Goal: Task Accomplishment & Management: Manage account settings

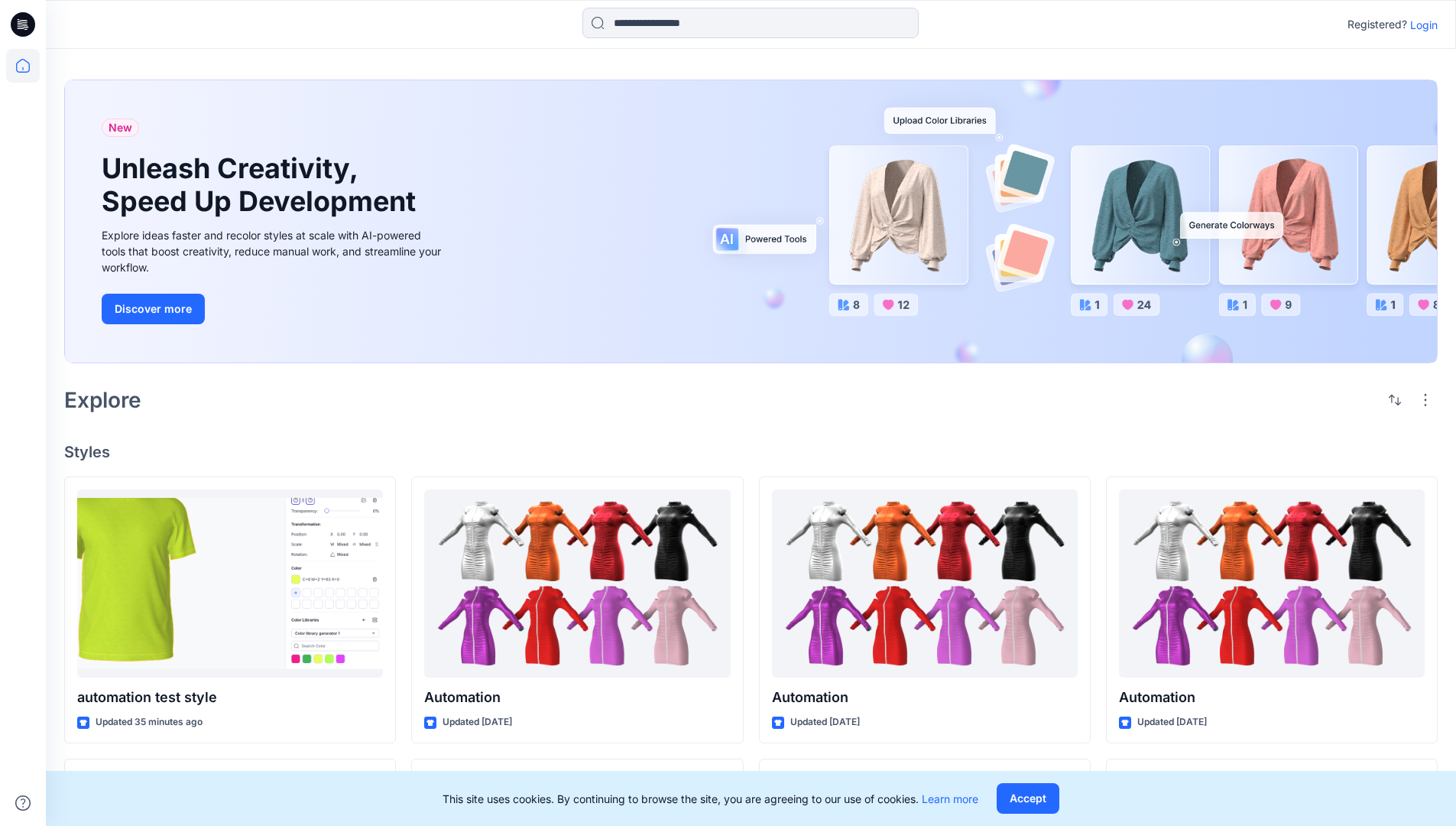
click at [1420, 25] on p "Login" at bounding box center [1424, 25] width 28 height 16
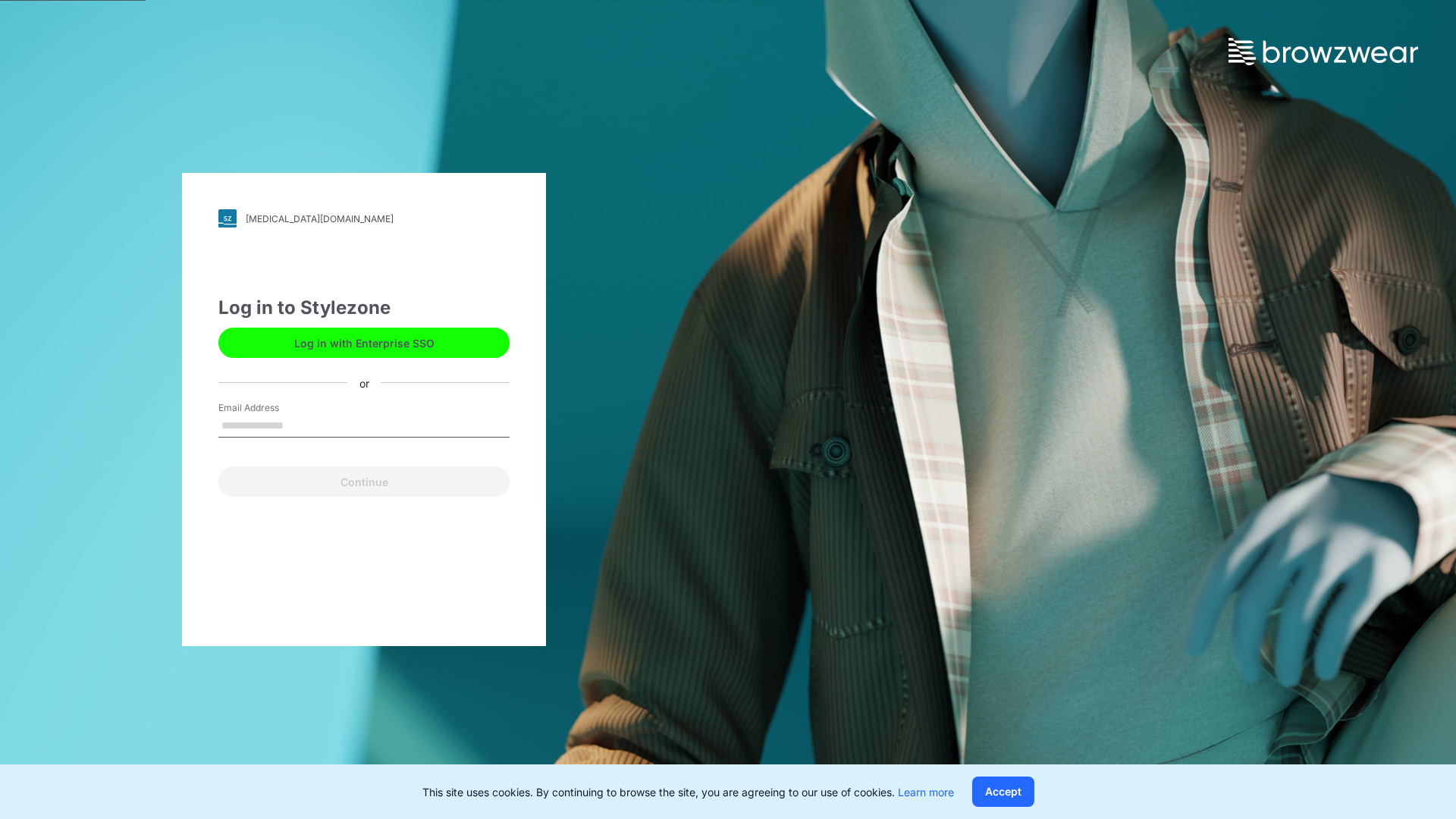
click at [299, 425] on input "Email Address" at bounding box center [364, 426] width 291 height 23
type input "**********"
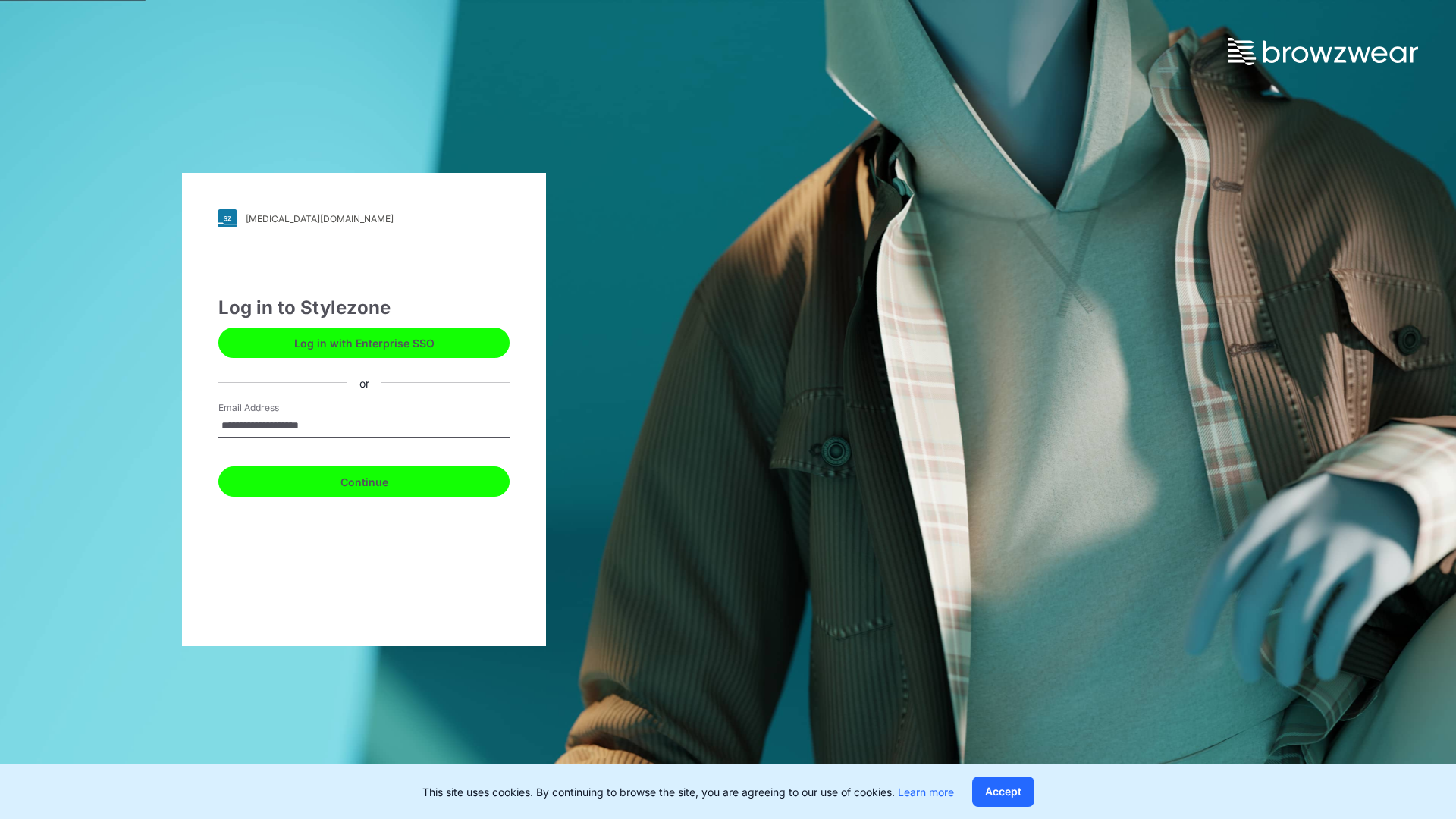
click at [381, 479] on button "Continue" at bounding box center [364, 481] width 291 height 30
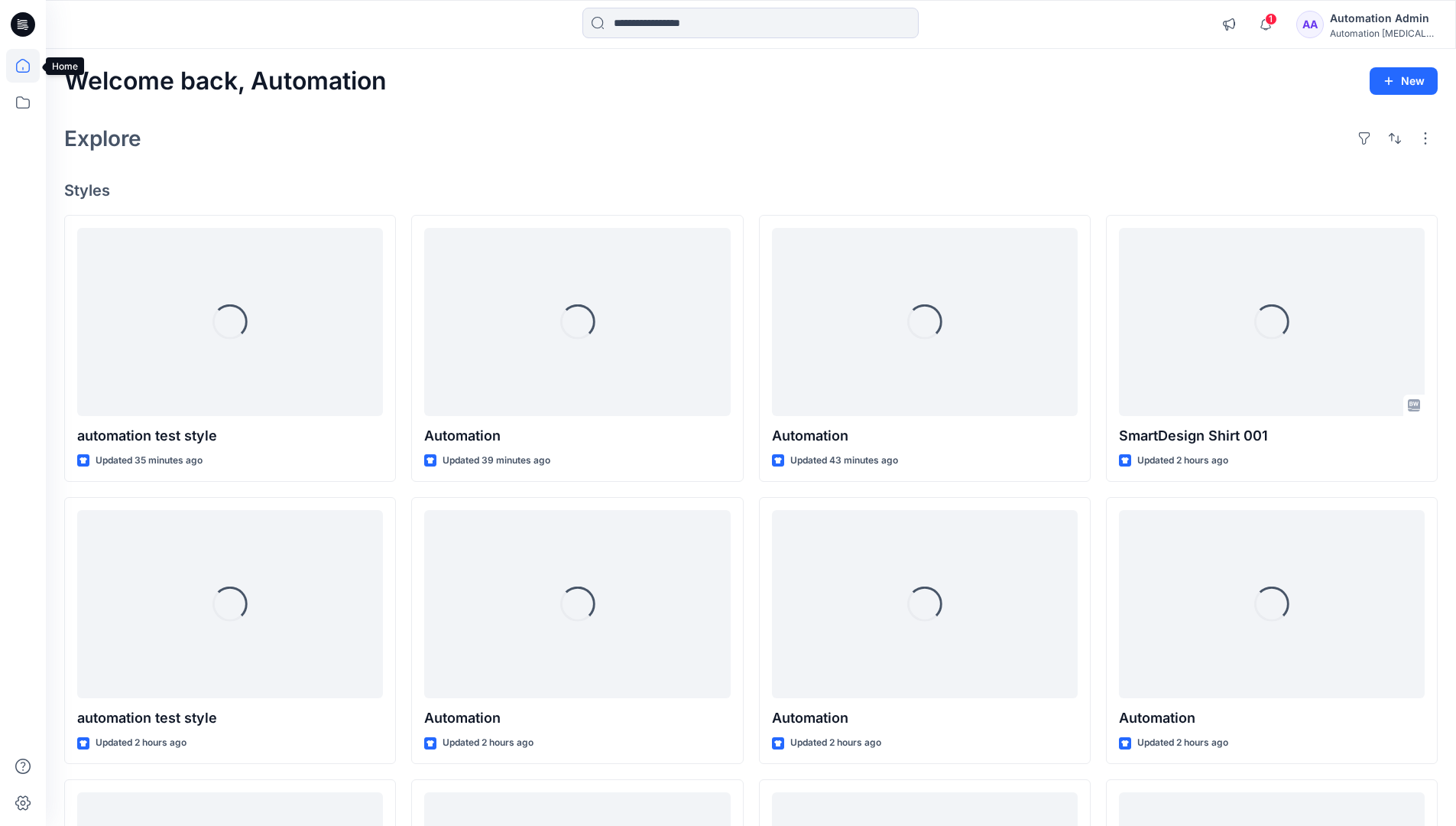
click at [29, 65] on icon at bounding box center [23, 66] width 14 height 14
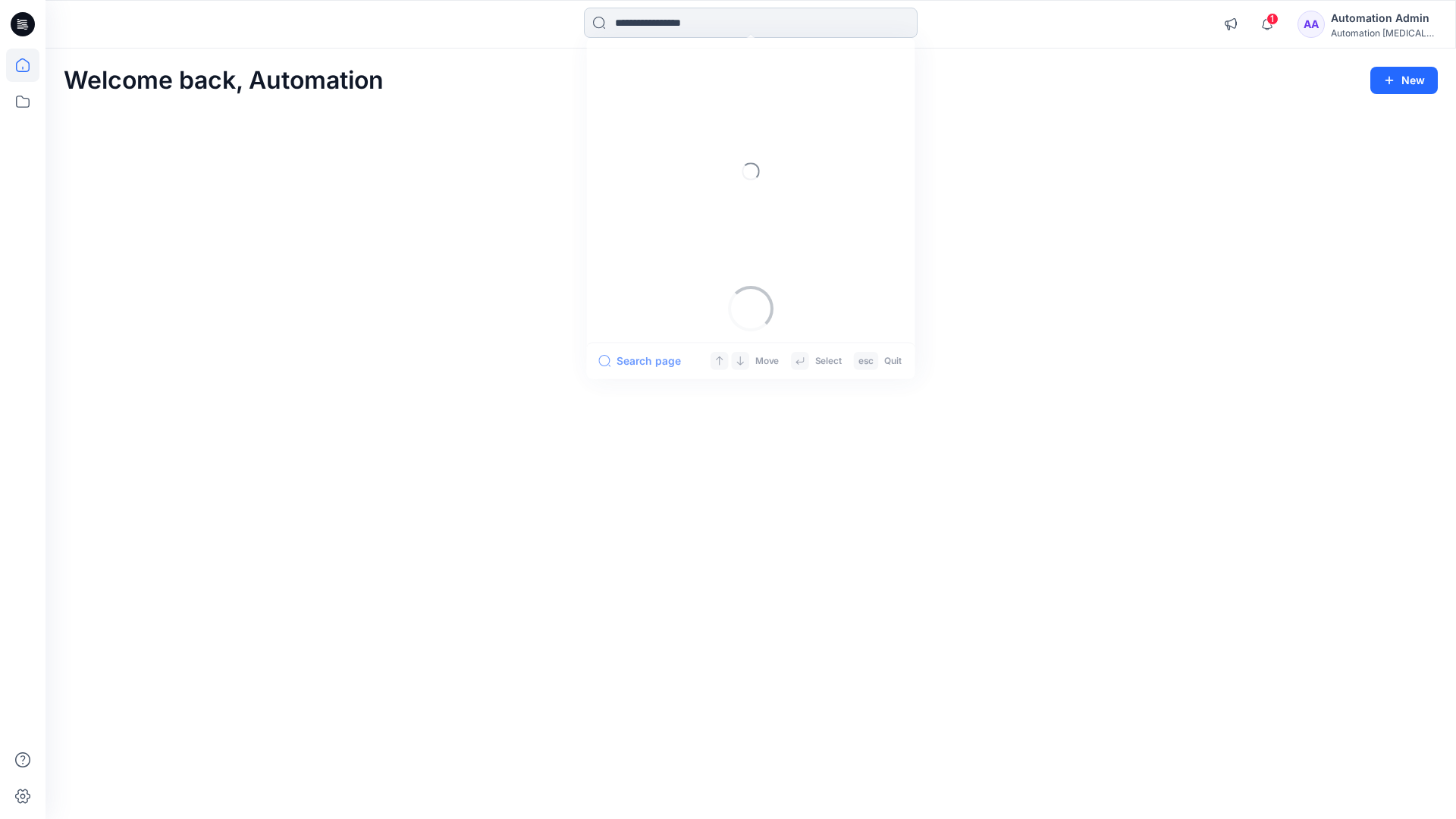
click at [662, 22] on input at bounding box center [751, 23] width 334 height 30
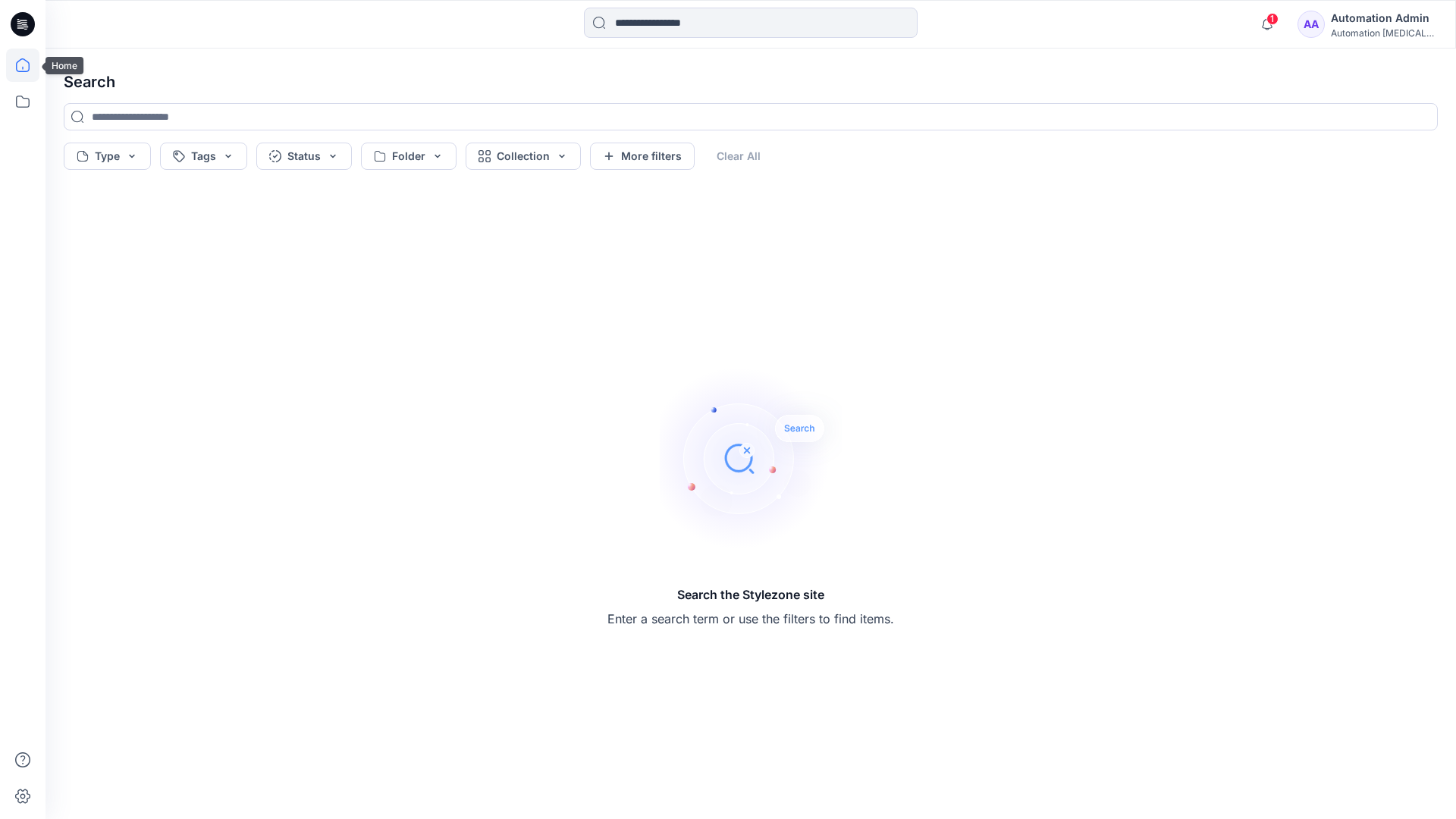
click at [16, 70] on icon at bounding box center [23, 66] width 14 height 14
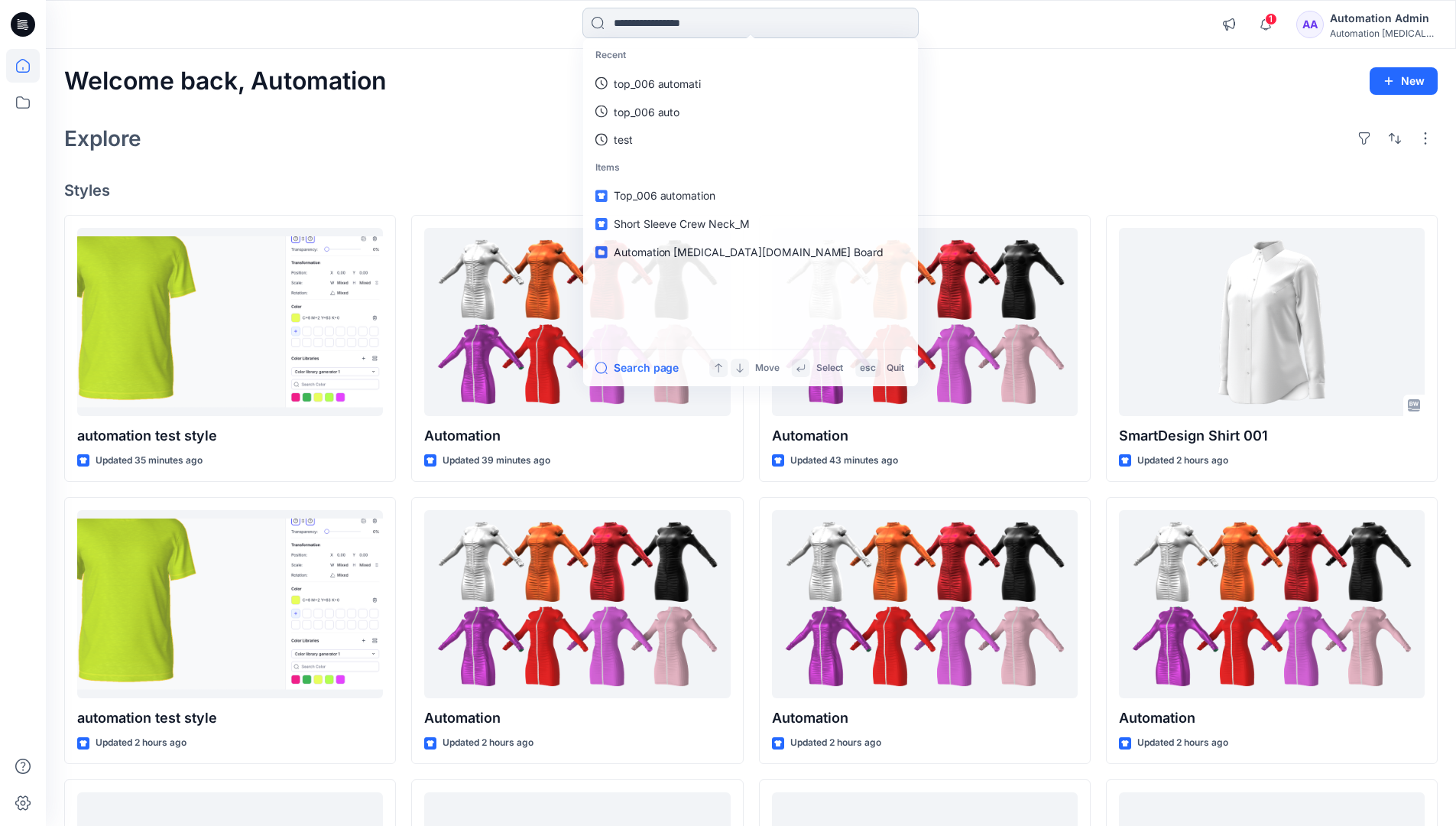
click at [640, 30] on input at bounding box center [751, 23] width 336 height 31
click at [655, 368] on button "Search page" at bounding box center [636, 369] width 84 height 19
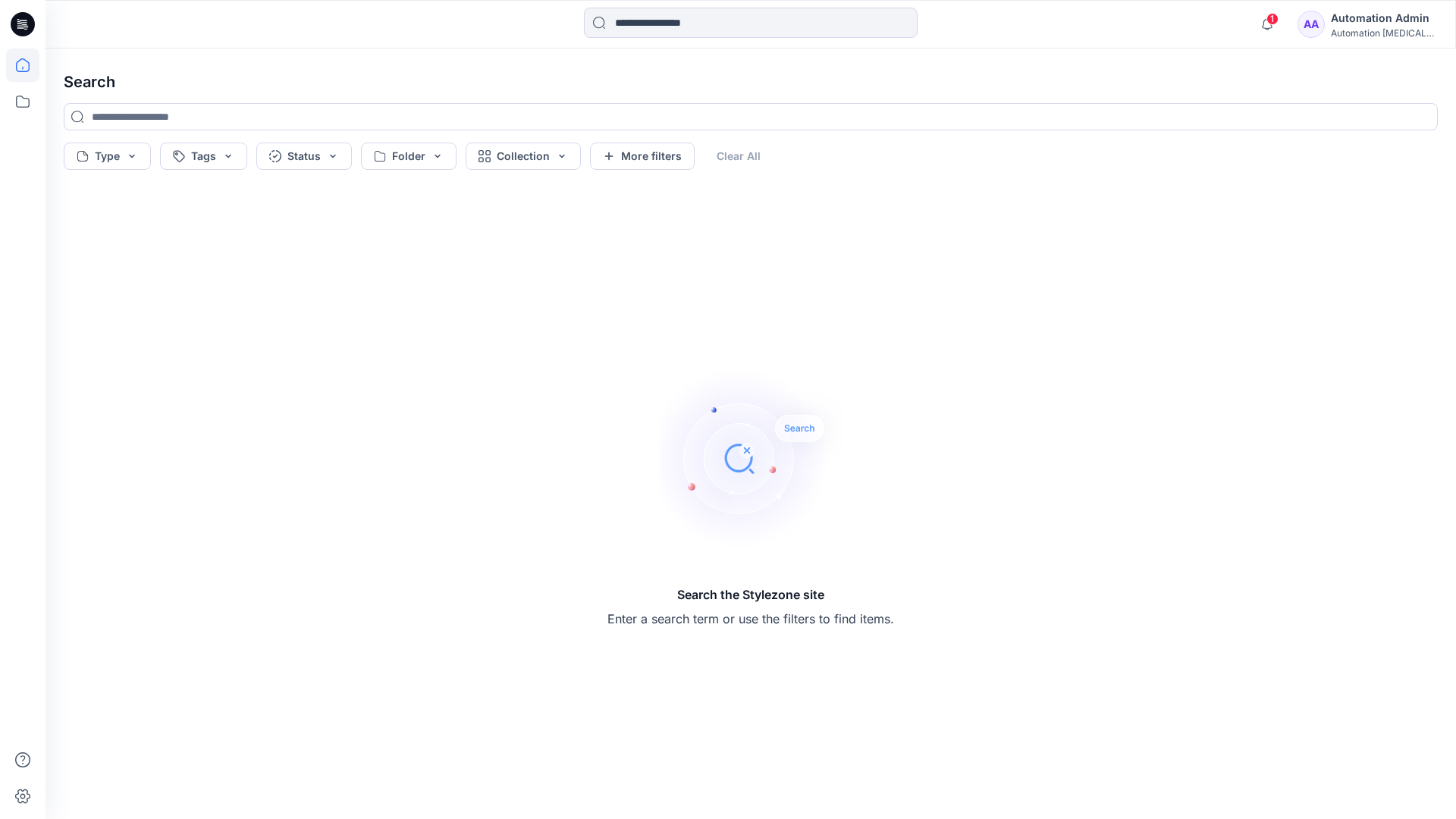
click at [26, 61] on icon at bounding box center [23, 65] width 33 height 33
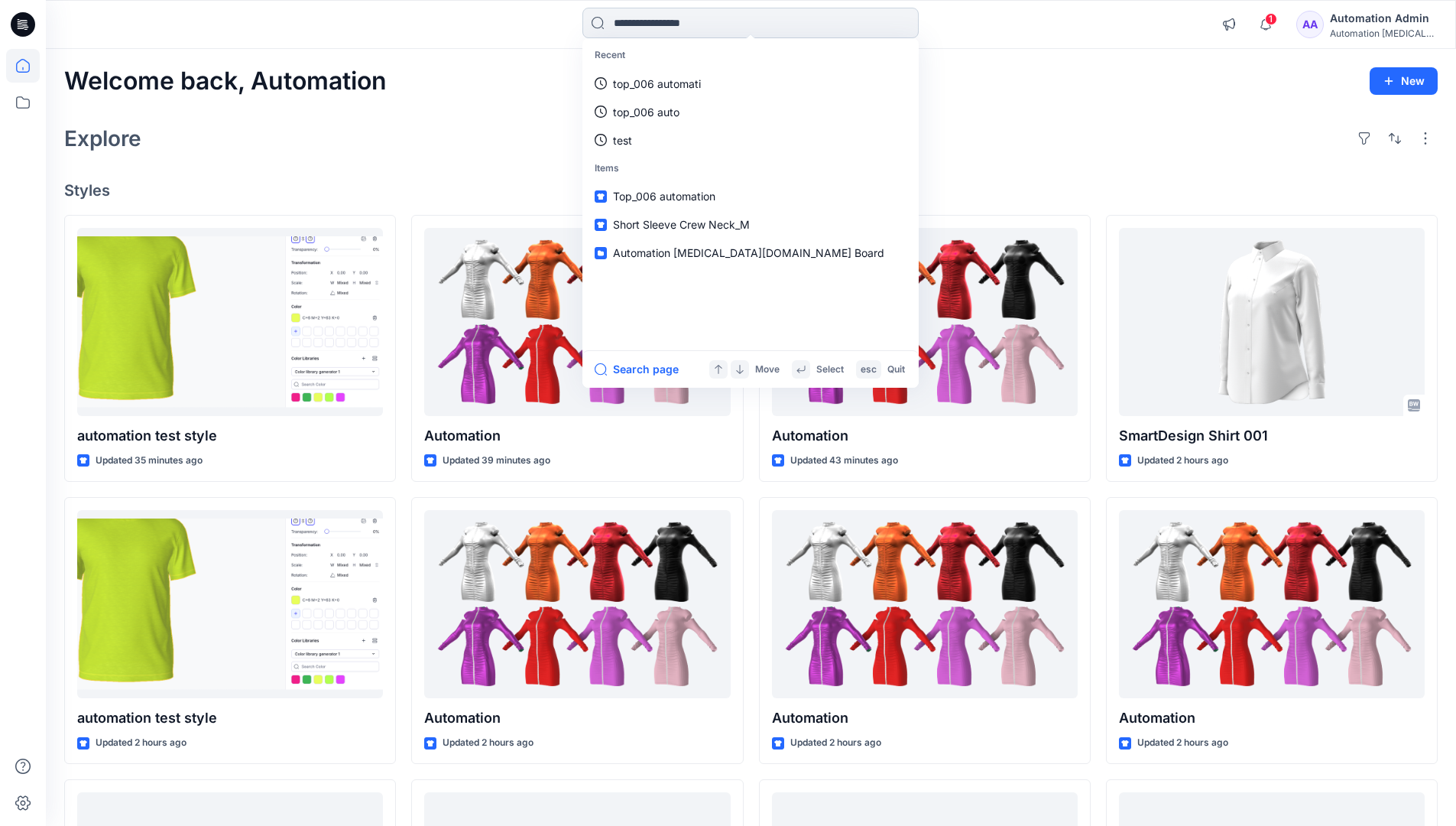
click at [658, 23] on input at bounding box center [751, 23] width 336 height 31
type input "****"
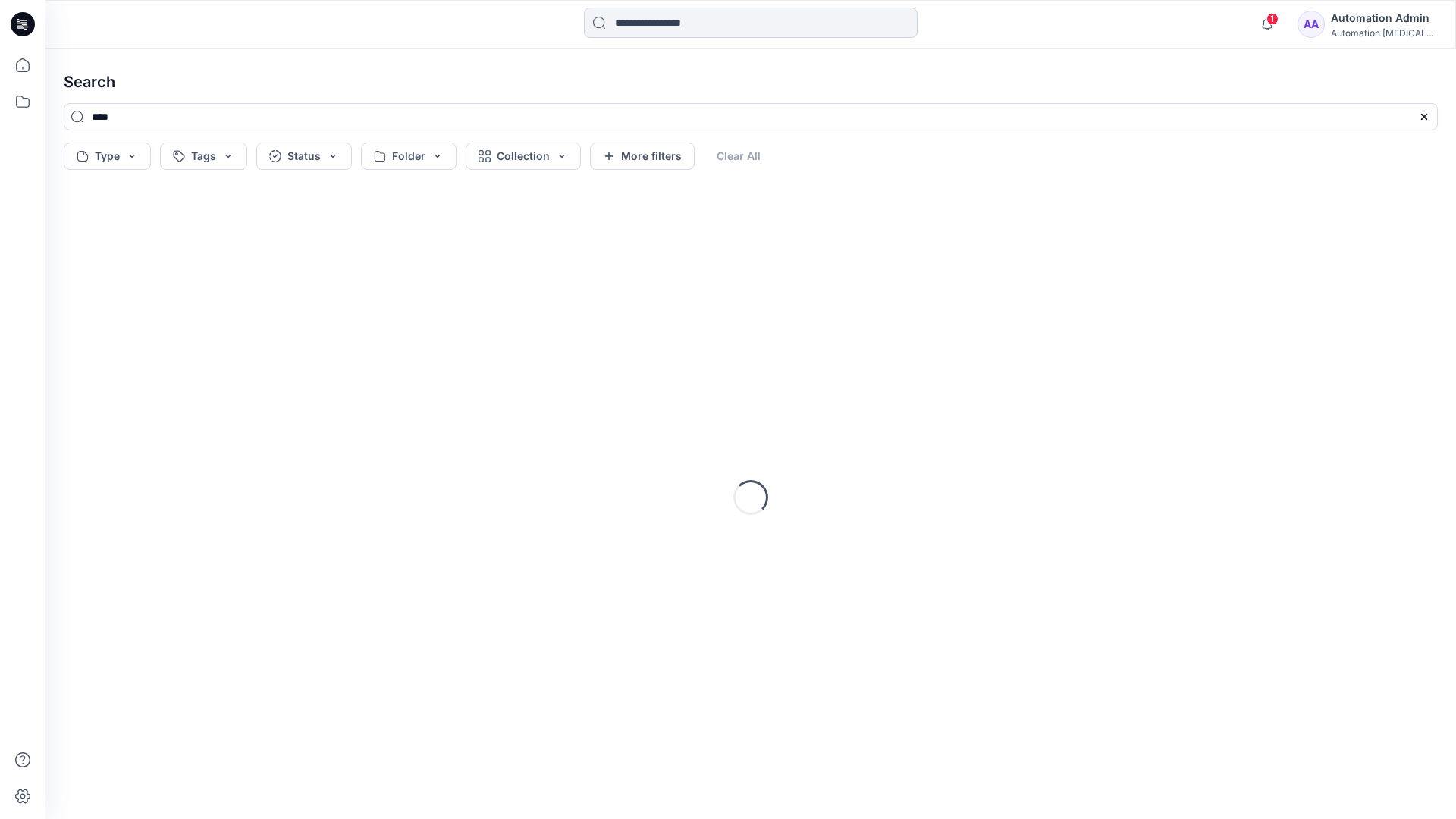
click at [657, 26] on input at bounding box center [751, 23] width 334 height 30
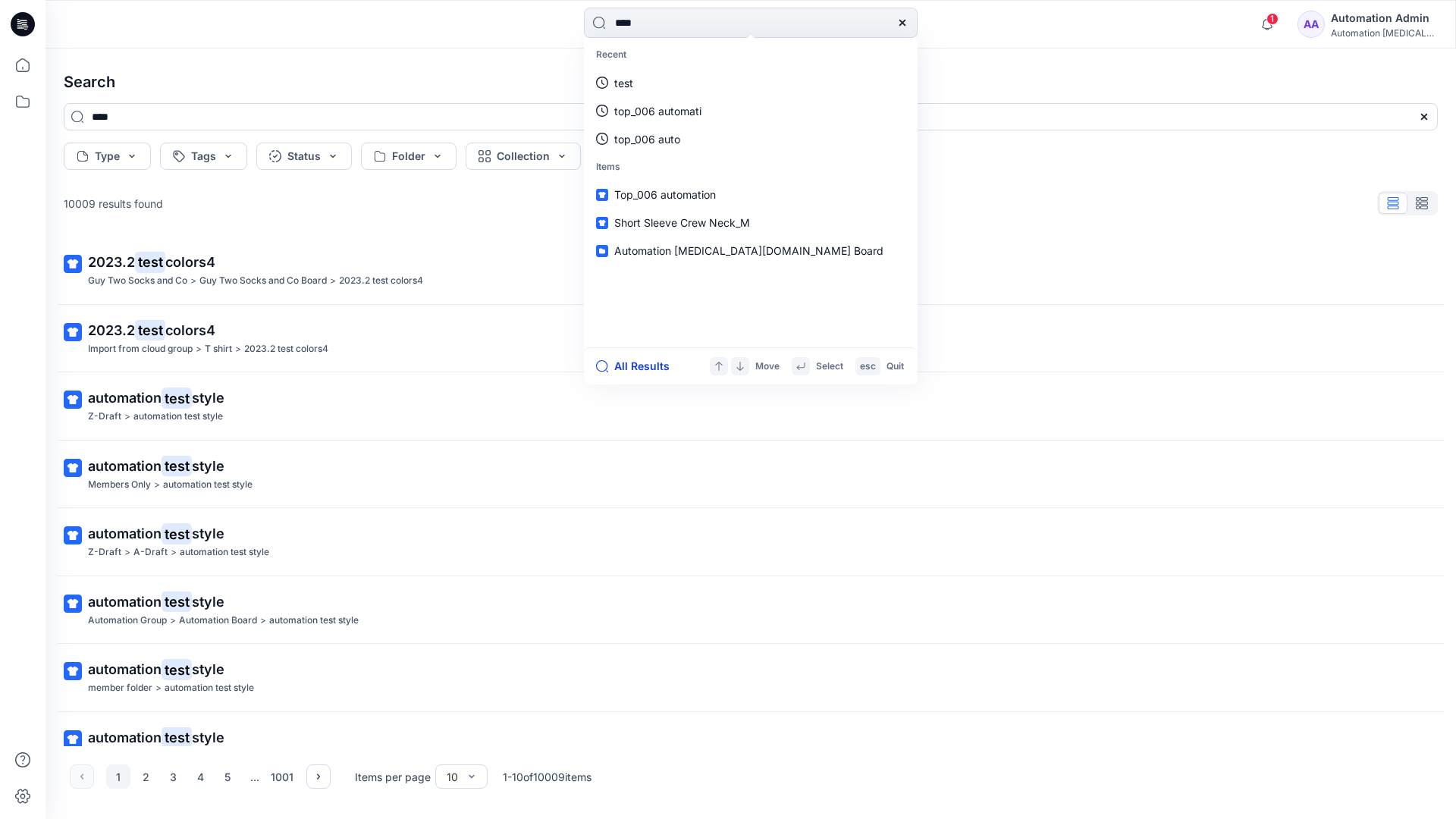
type input "****"
click at [625, 367] on button "All Results" at bounding box center [637, 366] width 83 height 19
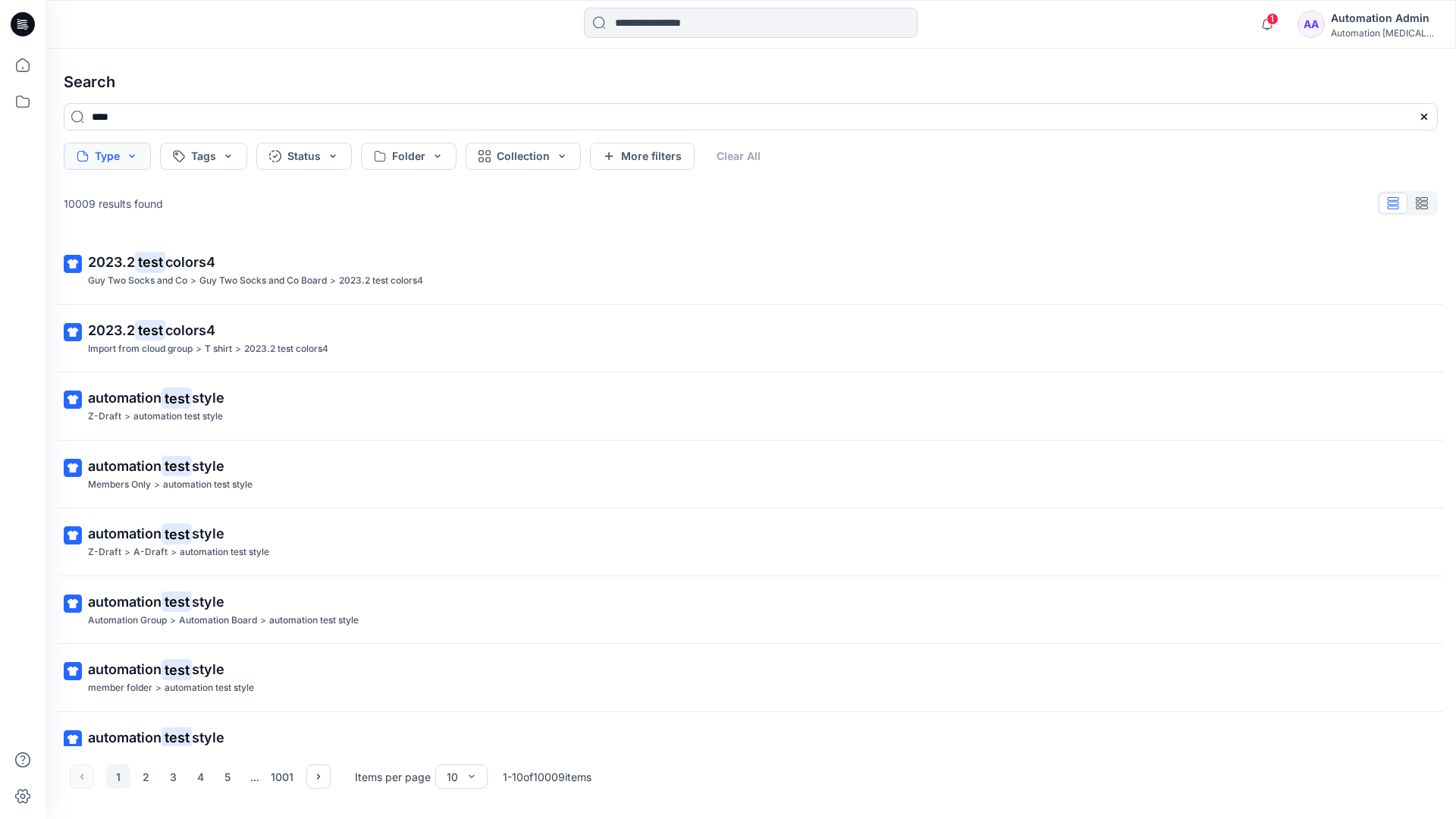
click at [130, 162] on button "Type" at bounding box center [107, 156] width 87 height 27
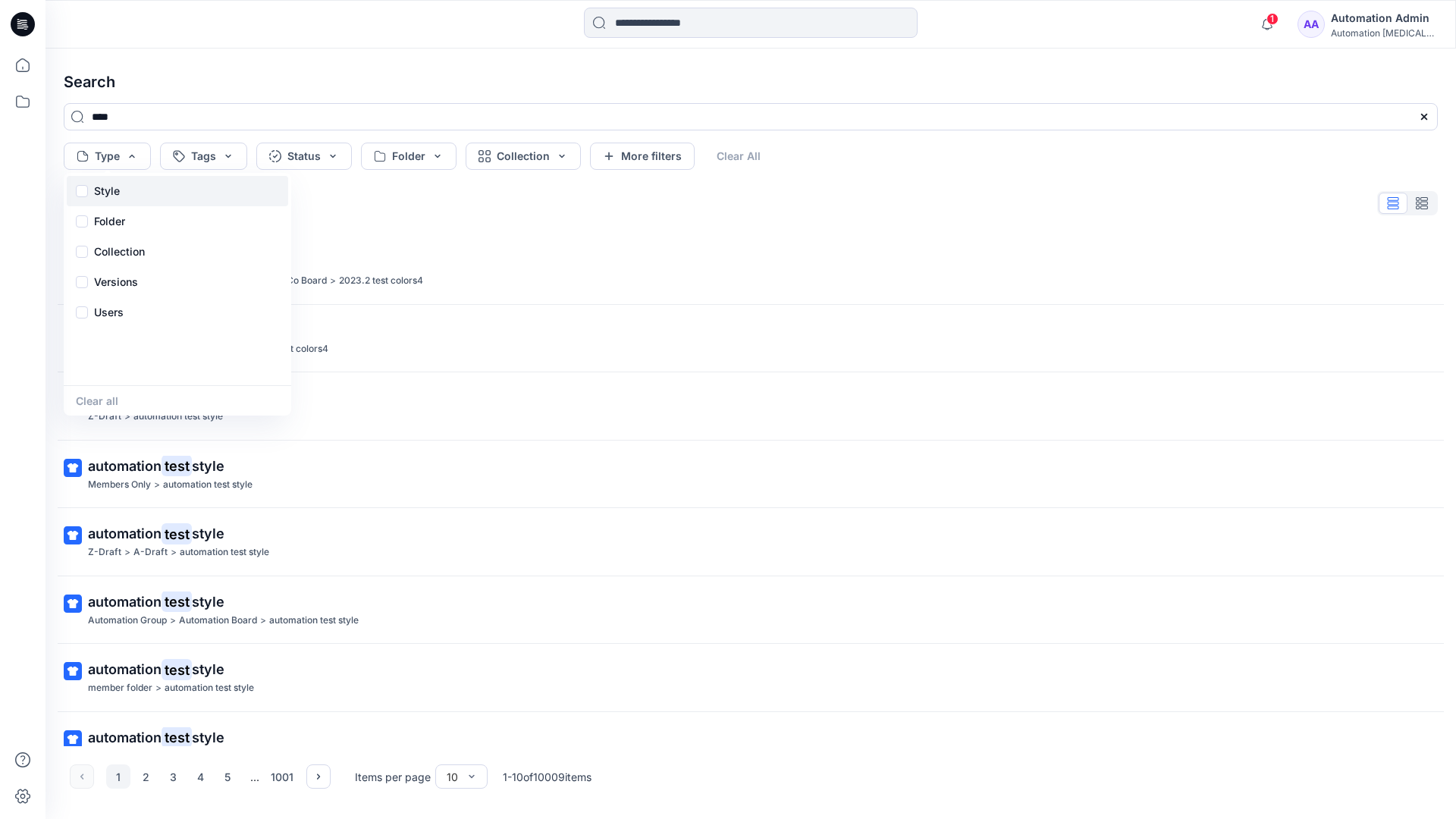
click at [126, 188] on div "Style" at bounding box center [178, 190] width 222 height 30
click at [109, 226] on p "Folder" at bounding box center [110, 221] width 31 height 19
click at [124, 245] on p "Collection" at bounding box center [120, 251] width 51 height 19
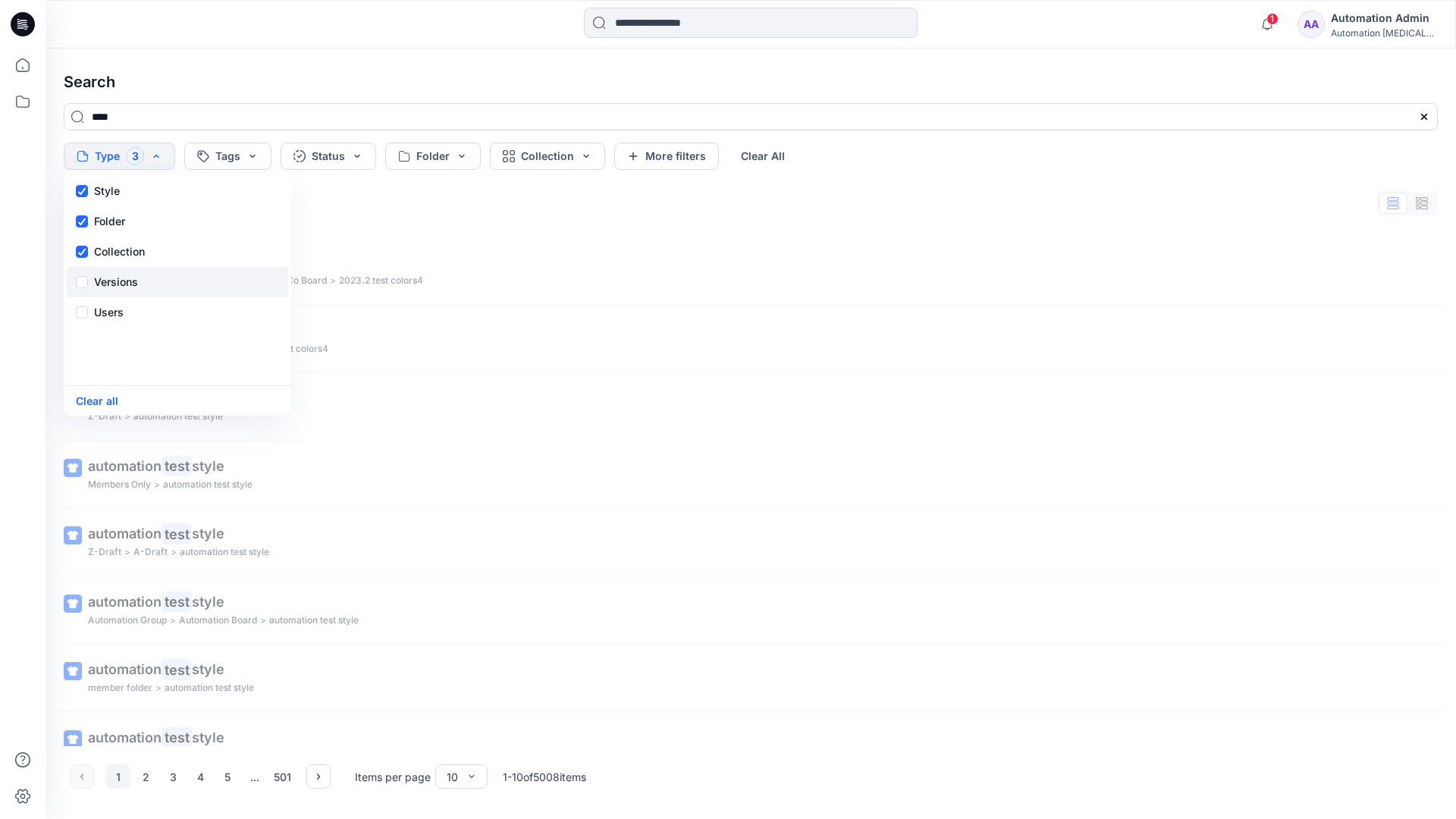
click at [123, 278] on p "Versions" at bounding box center [116, 282] width 44 height 19
click at [113, 308] on p "Users" at bounding box center [109, 312] width 29 height 19
click at [103, 403] on button "Clear all" at bounding box center [96, 401] width 42 height 18
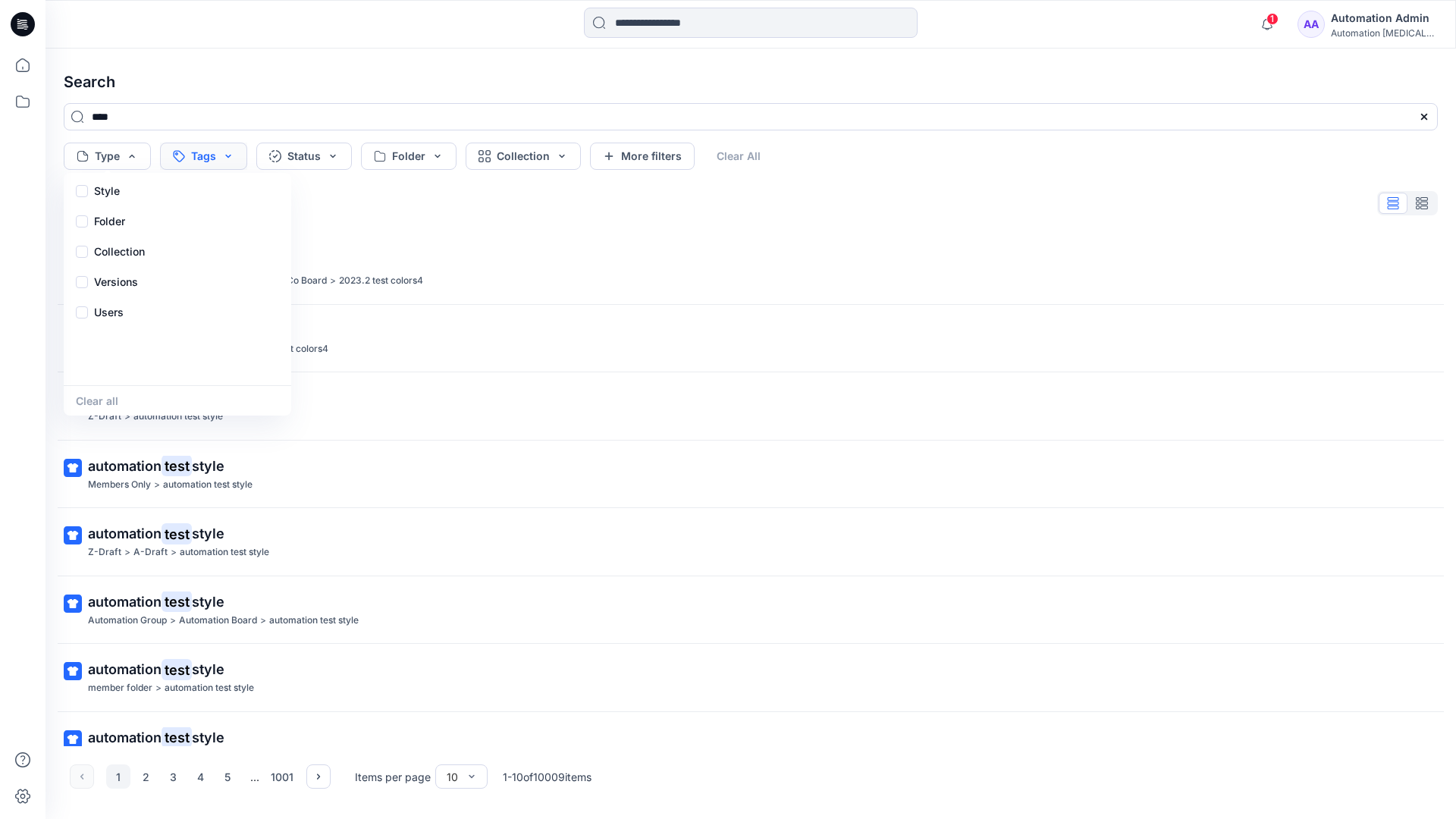
click at [212, 151] on button "Tags" at bounding box center [203, 156] width 87 height 27
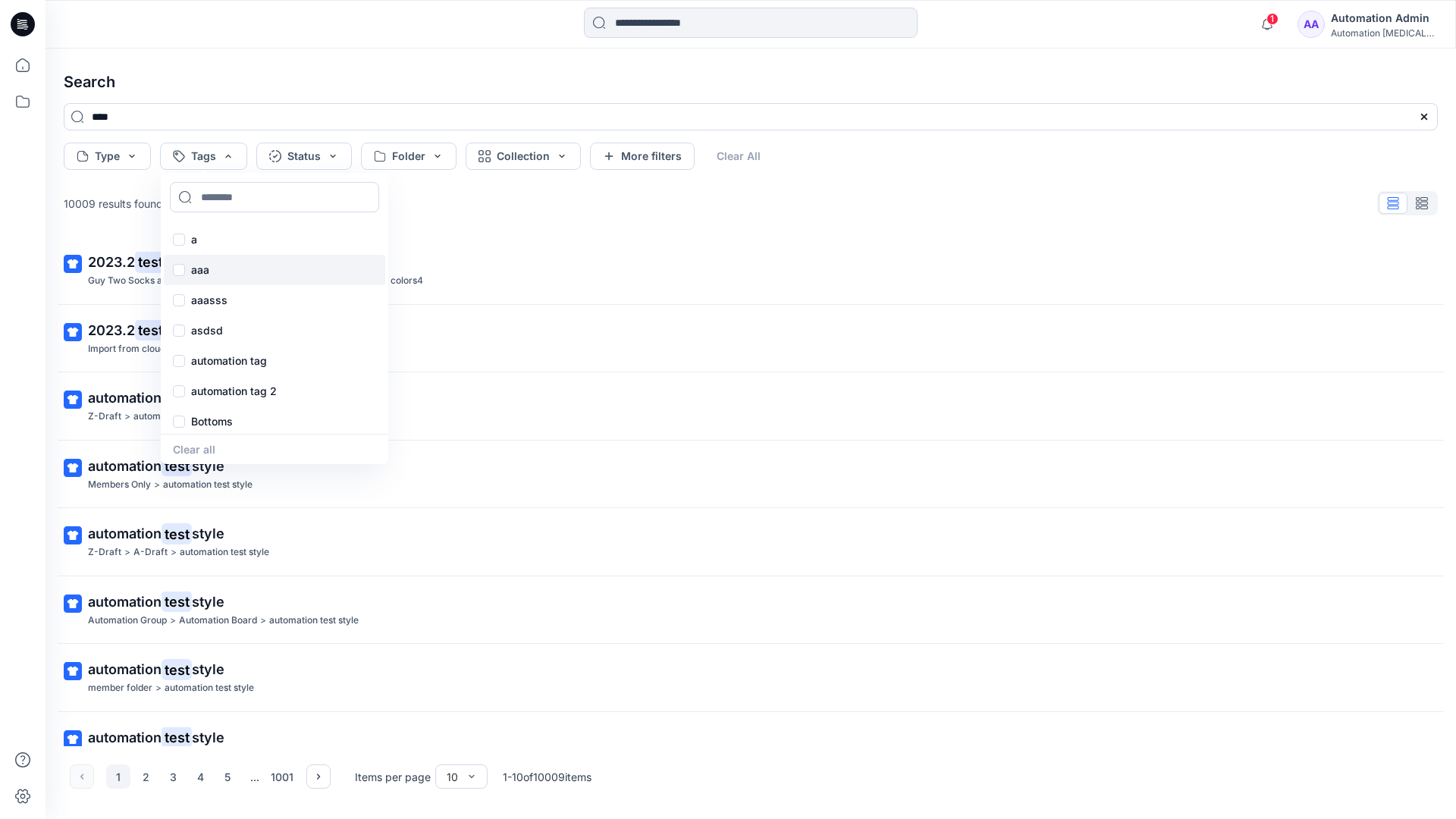
click at [198, 263] on p "aaa" at bounding box center [200, 270] width 19 height 19
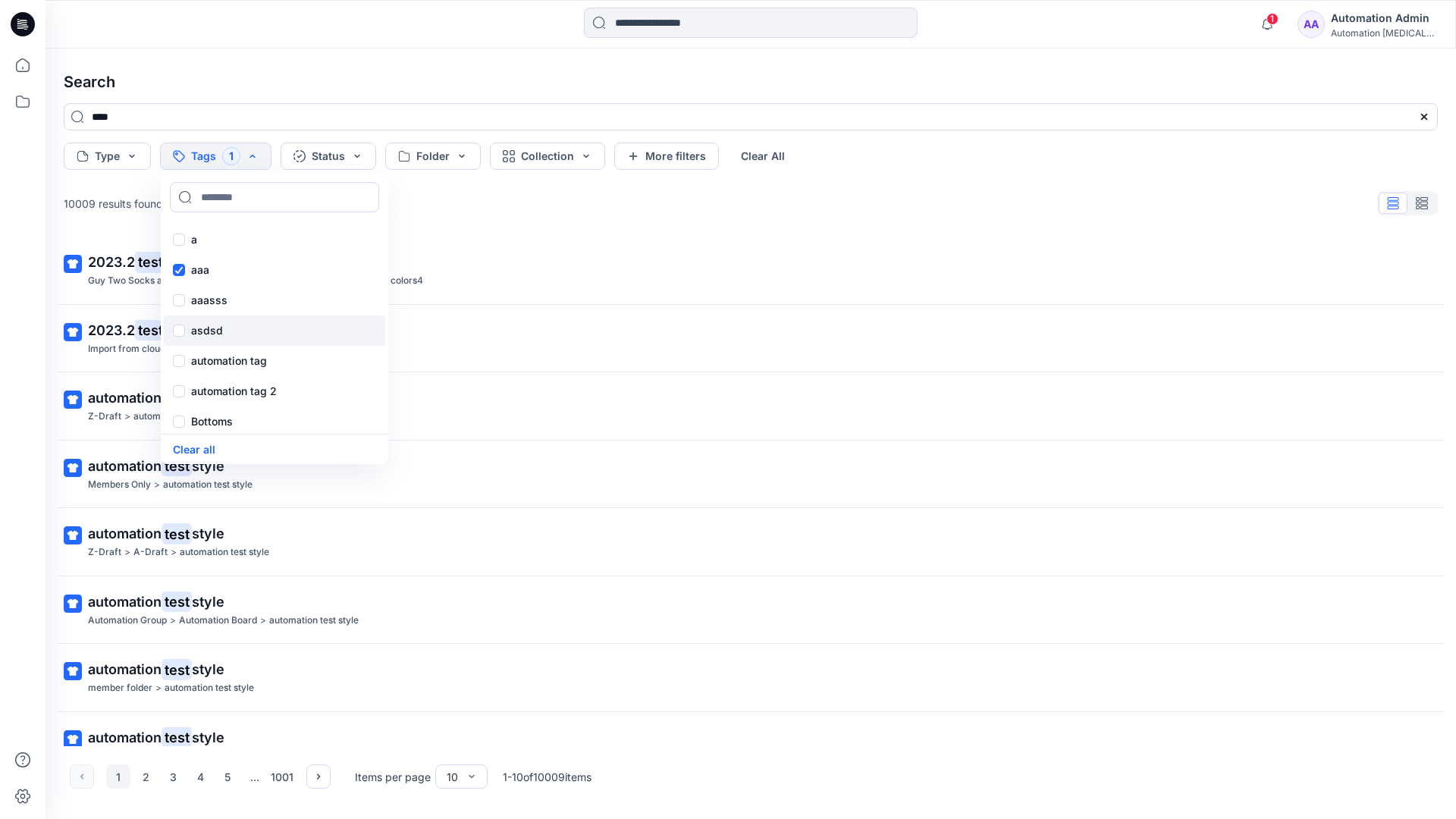
click at [197, 329] on p "asdsd" at bounding box center [207, 331] width 31 height 19
click at [198, 359] on p "automation tag" at bounding box center [229, 361] width 76 height 19
click at [207, 422] on p "Bottoms" at bounding box center [212, 421] width 42 height 19
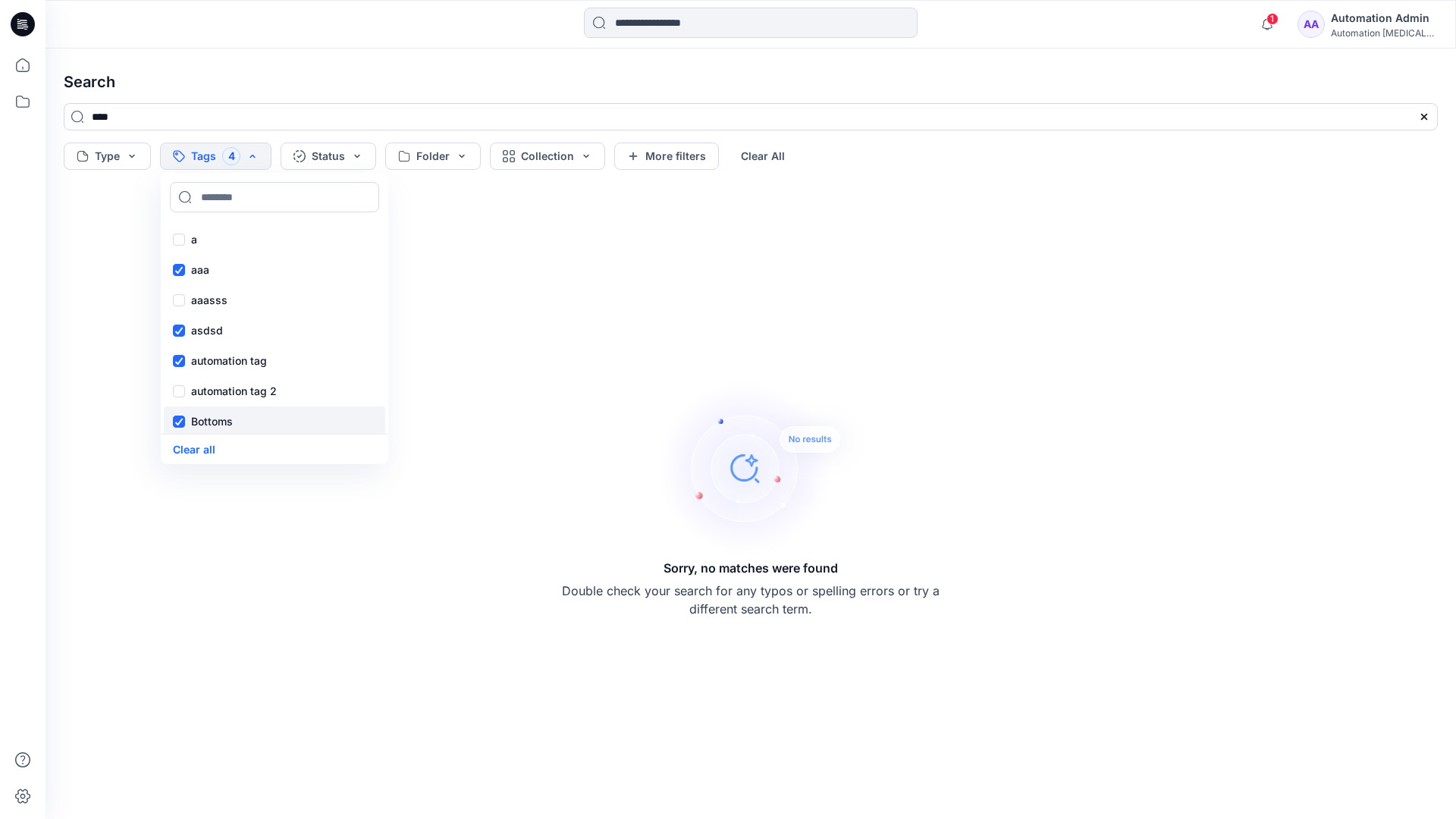
scroll to position [125, 0]
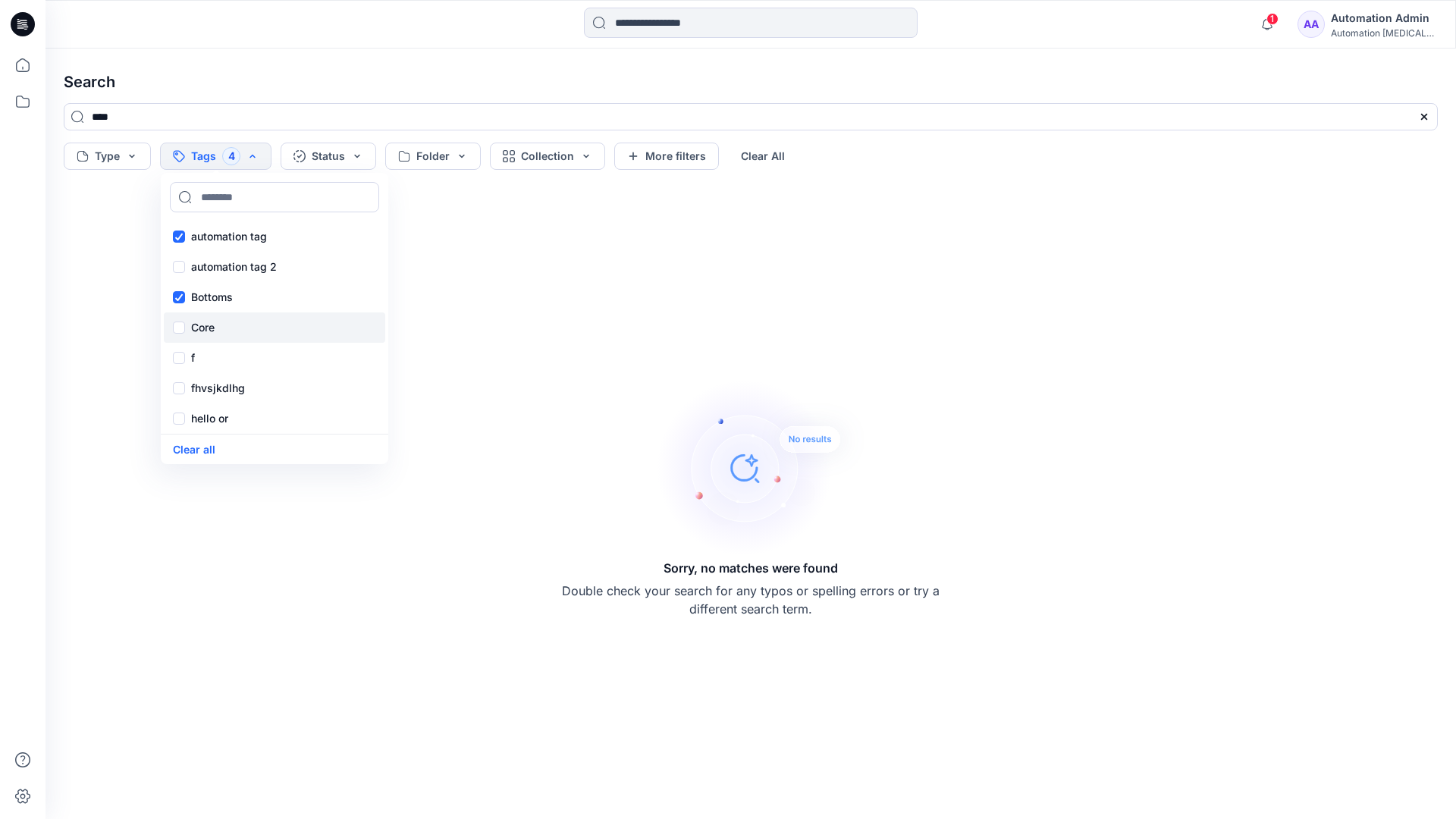
click at [226, 324] on div "Core" at bounding box center [275, 327] width 222 height 30
click at [222, 354] on div "f" at bounding box center [275, 357] width 222 height 30
click at [229, 384] on p "fhvsjkdlhg" at bounding box center [218, 387] width 54 height 19
click at [203, 445] on button "Clear all" at bounding box center [193, 449] width 42 height 18
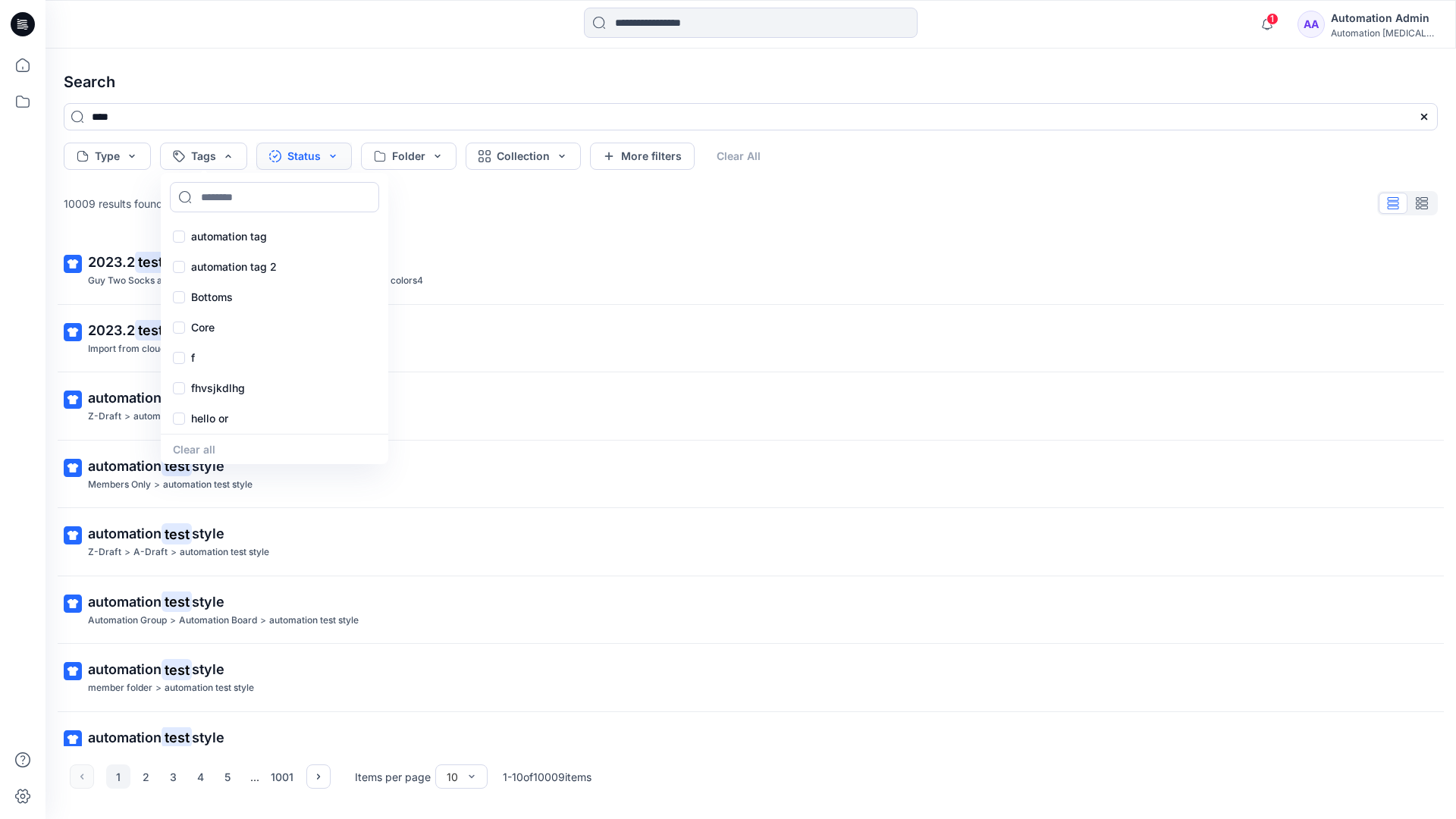
click at [310, 159] on button "Status" at bounding box center [303, 156] width 95 height 27
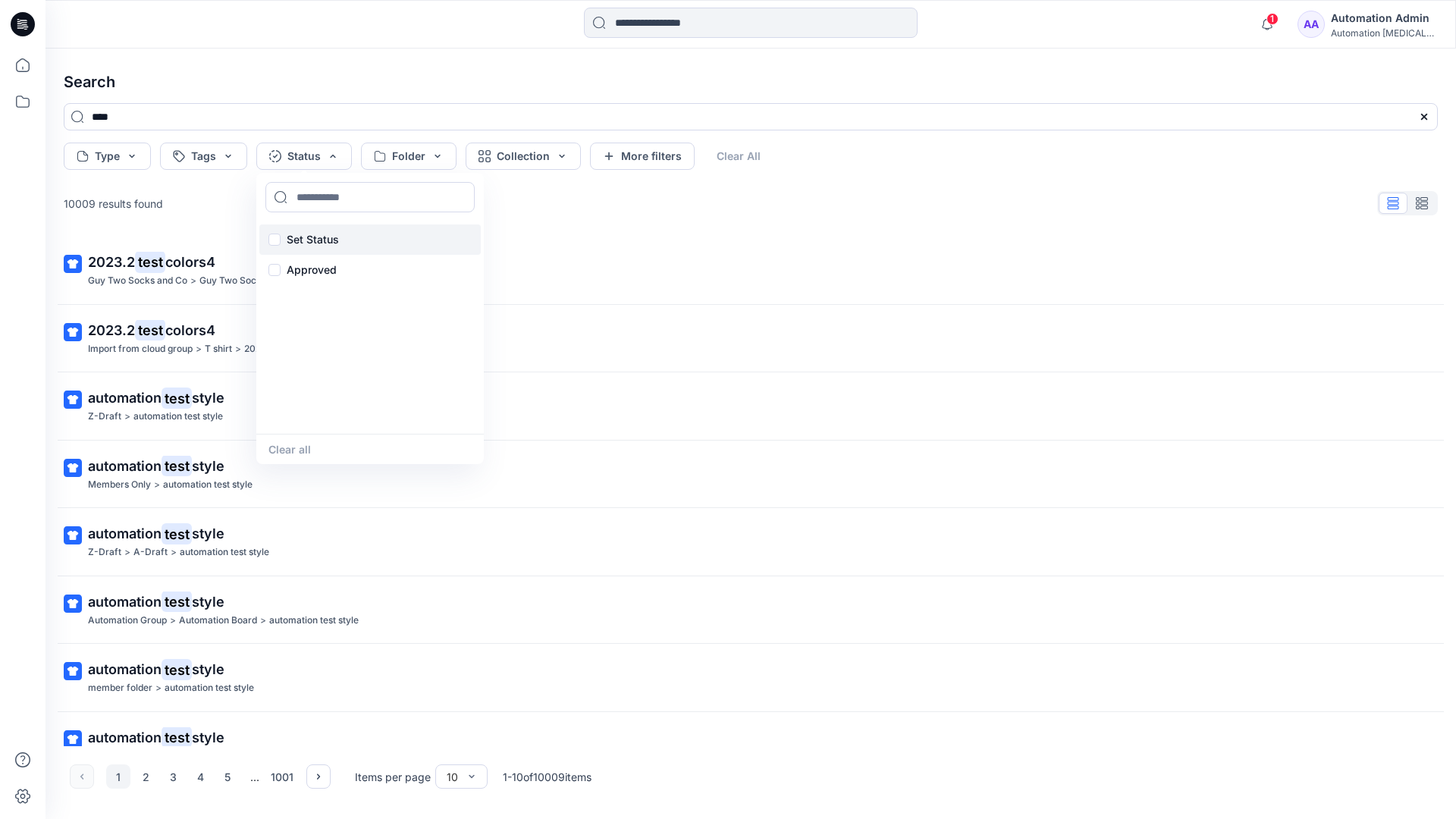
click at [336, 230] on p "Set Status" at bounding box center [312, 239] width 52 height 19
click at [285, 451] on button "Clear all" at bounding box center [289, 449] width 42 height 18
click at [435, 166] on button "Folder" at bounding box center [408, 156] width 95 height 27
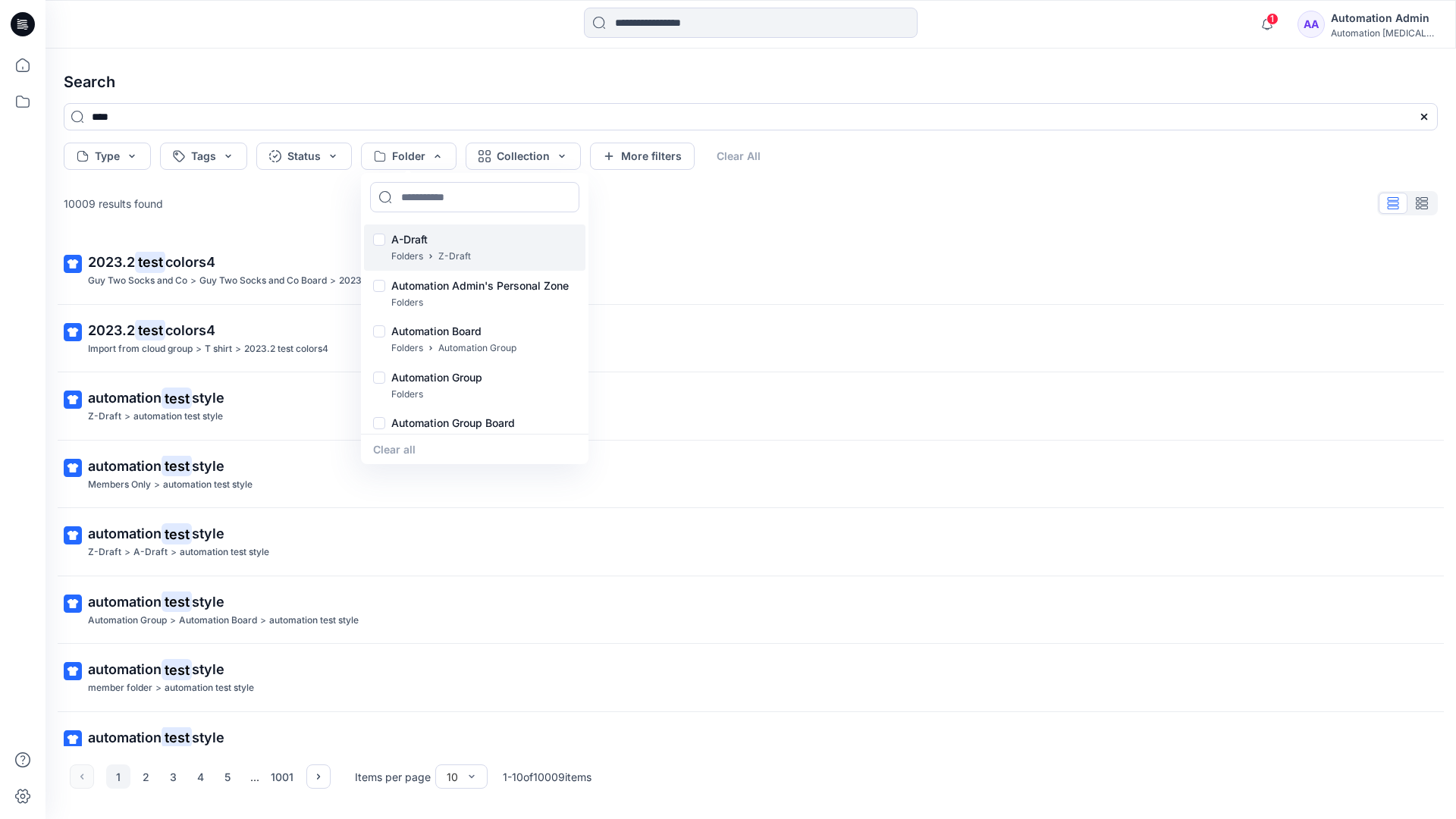
click at [414, 233] on p "A-Draft" at bounding box center [431, 239] width 79 height 19
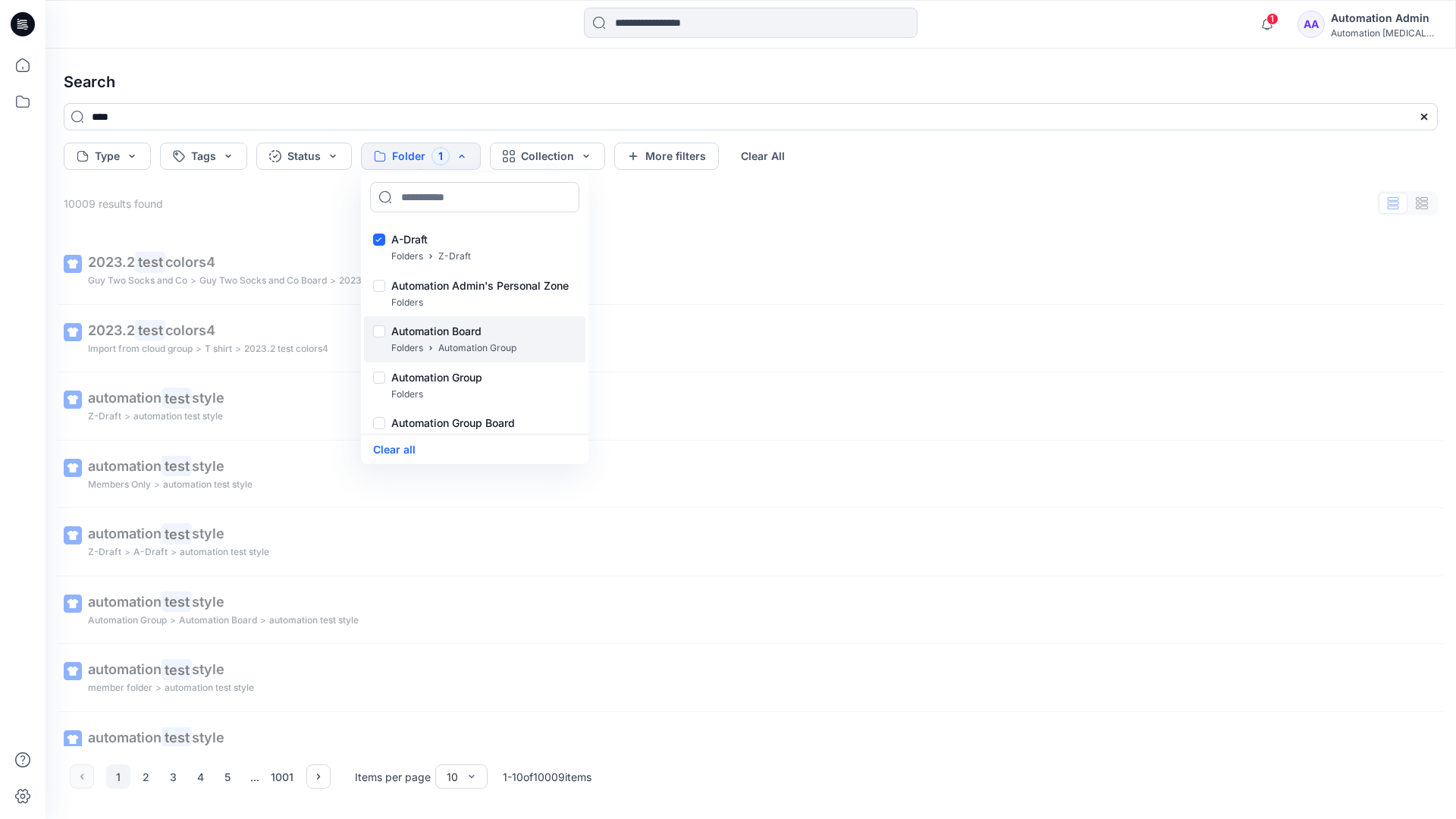
click at [407, 340] on p "Folders" at bounding box center [407, 348] width 31 height 16
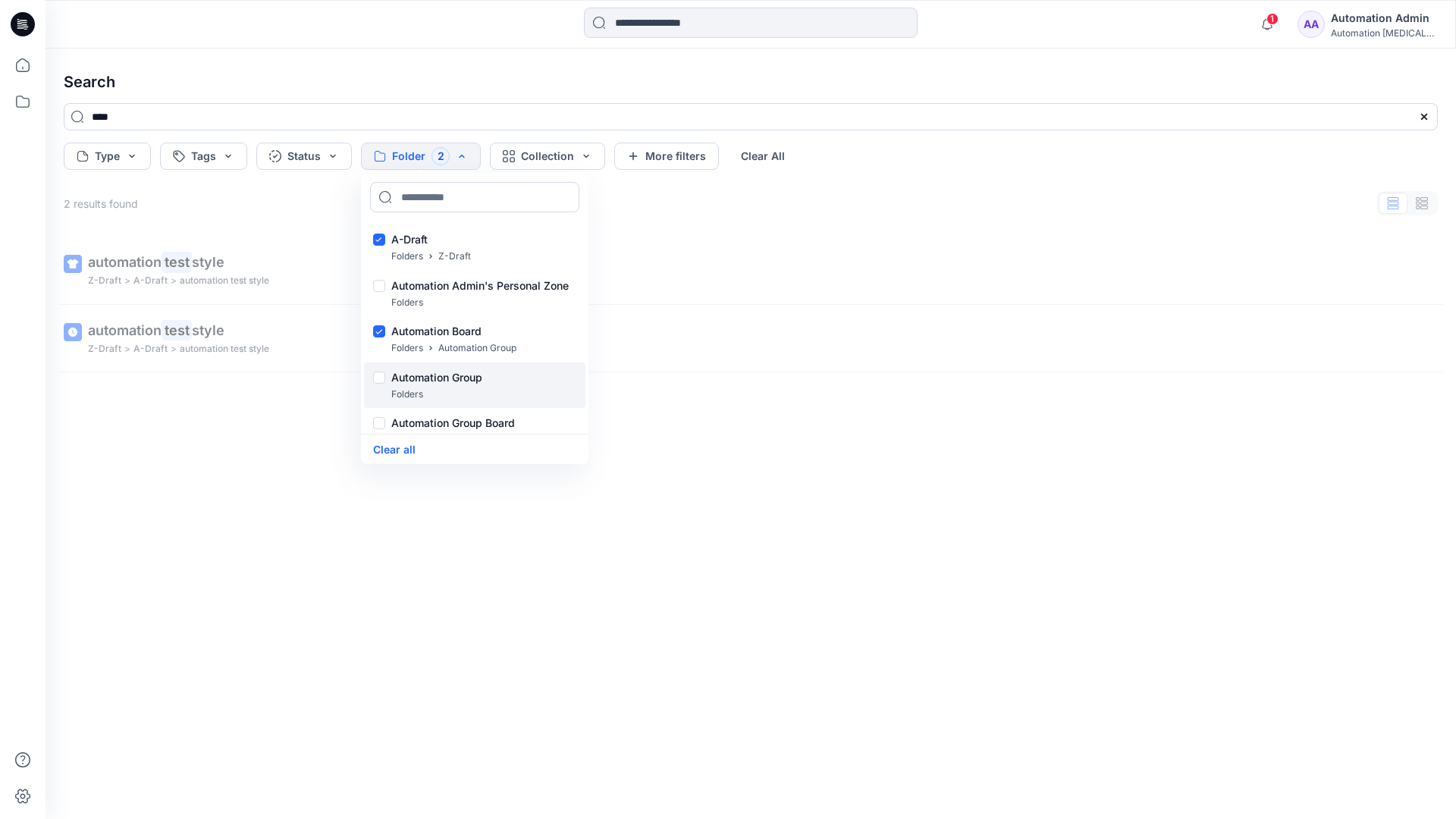
click at [402, 387] on p "Folders" at bounding box center [407, 394] width 31 height 16
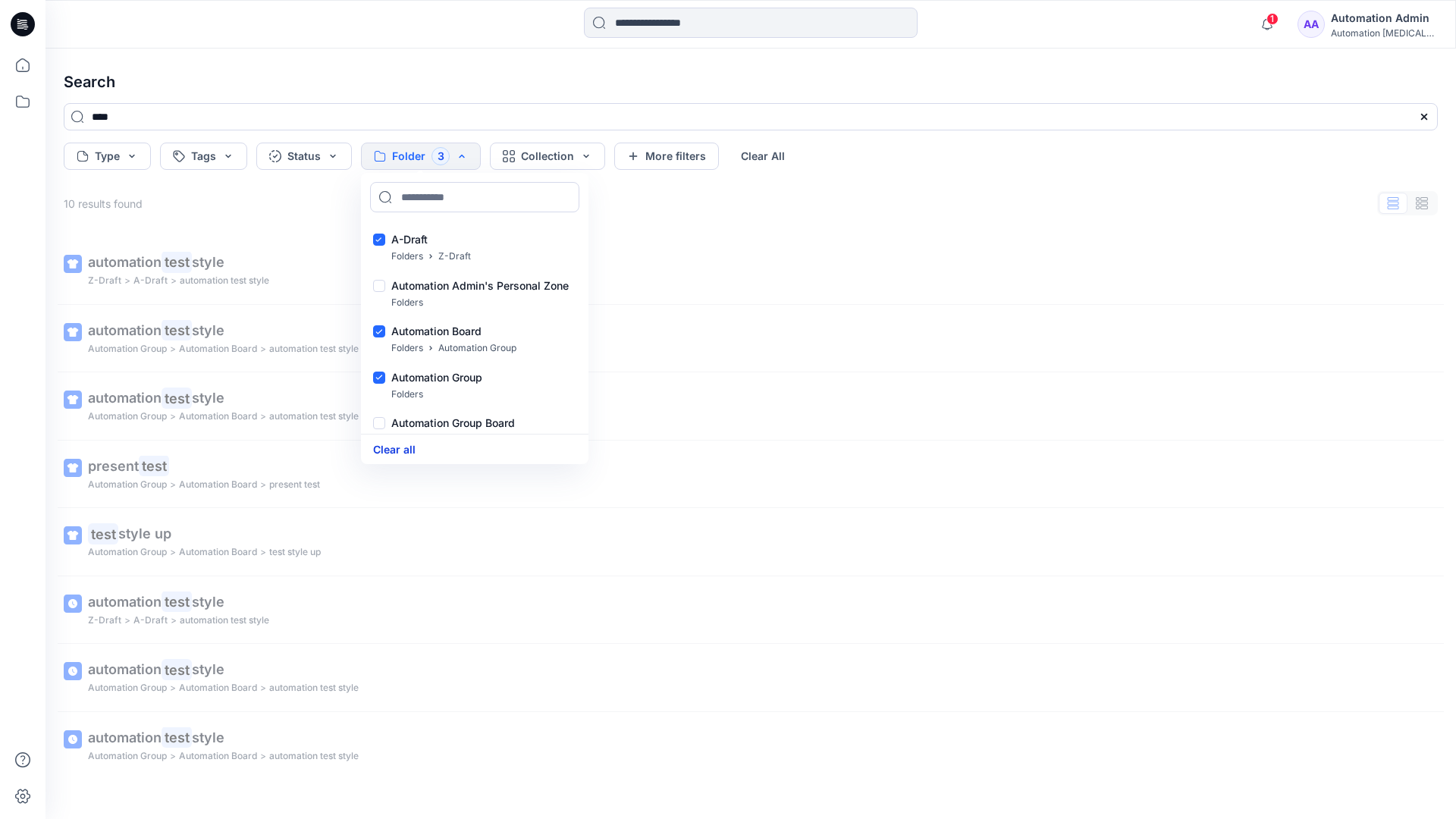
click at [405, 448] on button "Clear all" at bounding box center [393, 449] width 42 height 18
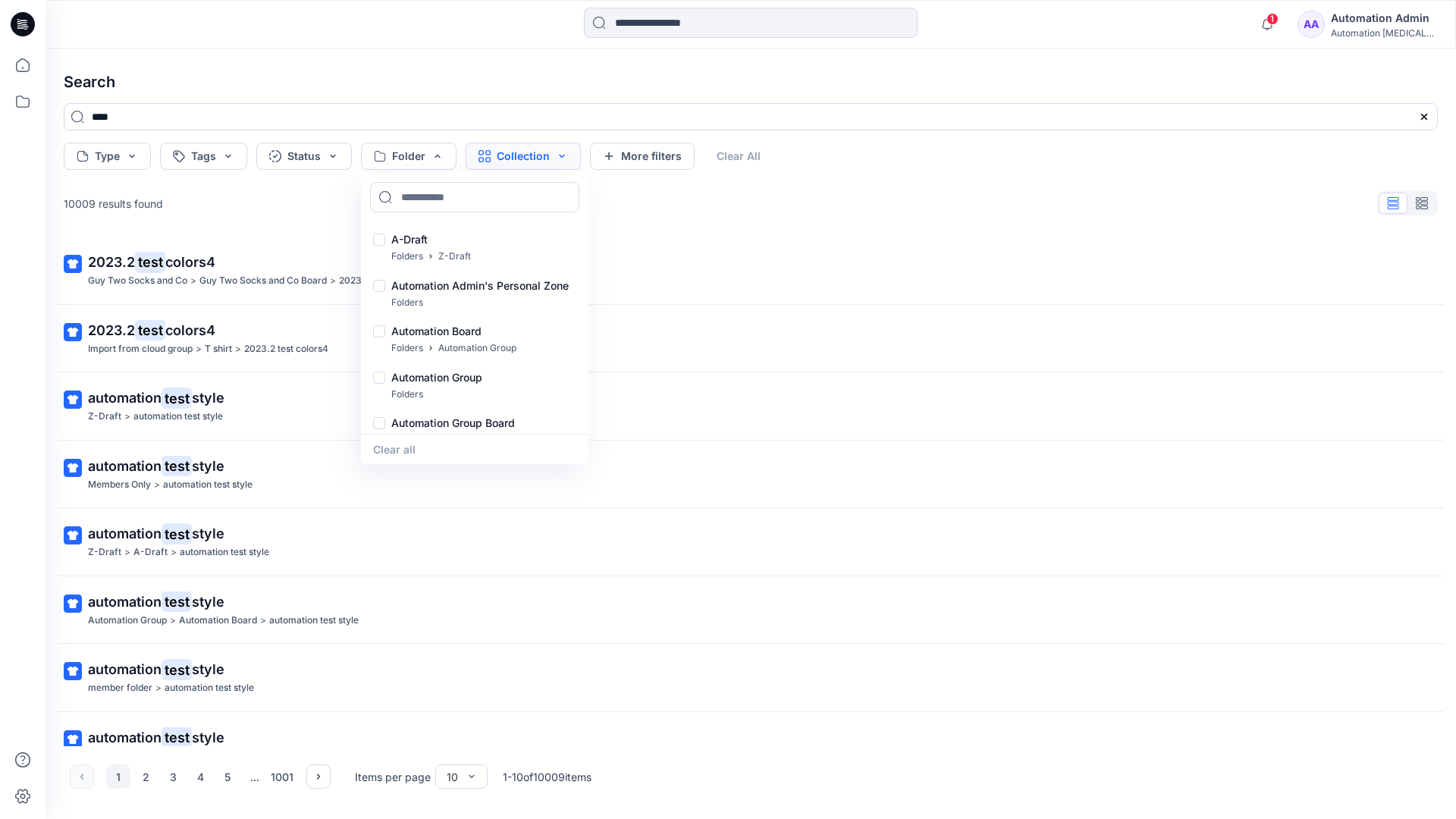
click at [543, 160] on button "Collection" at bounding box center [523, 156] width 115 height 27
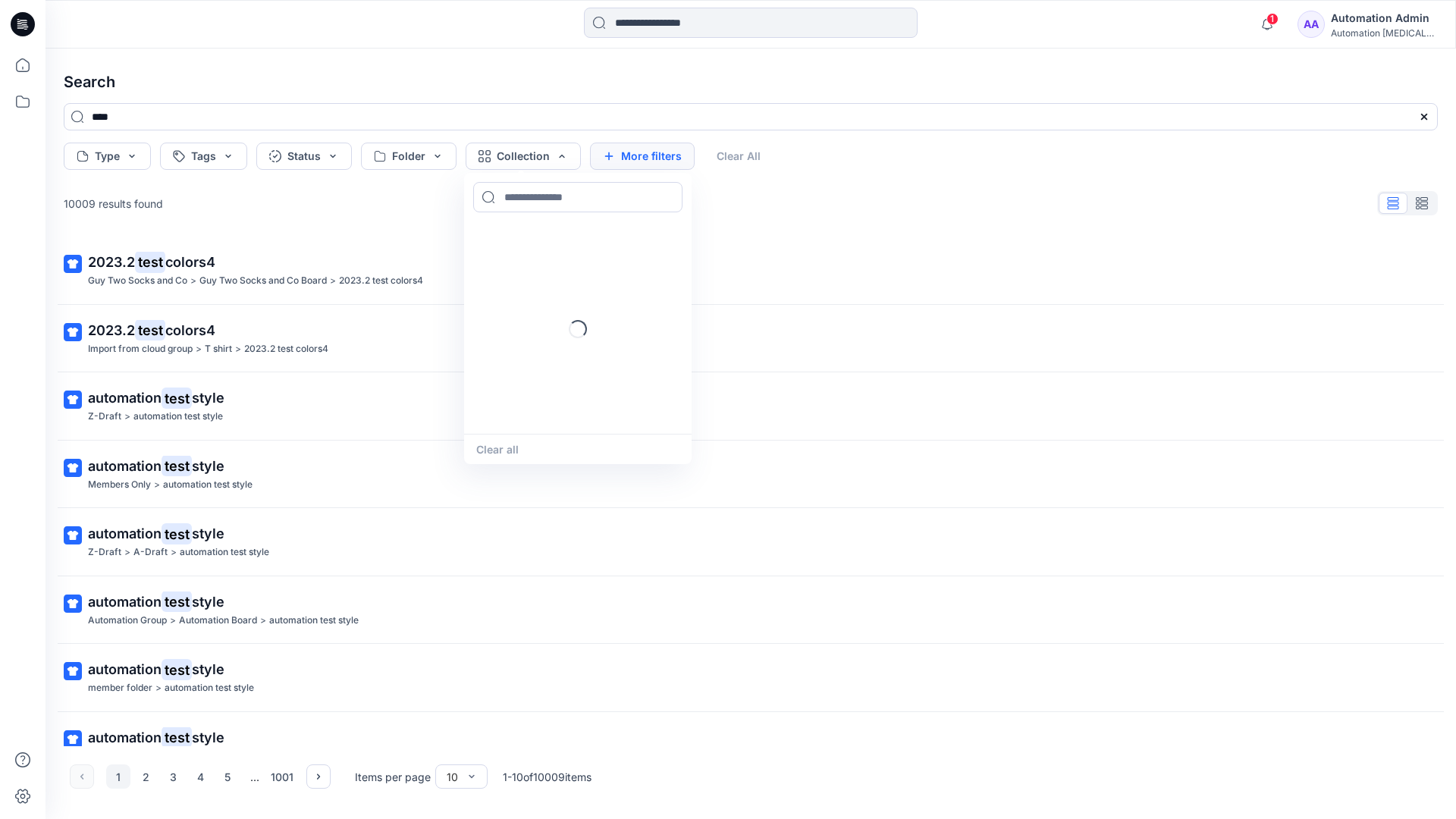
click at [639, 153] on button "More filters" at bounding box center [642, 156] width 105 height 27
click at [684, 157] on button "Created by" at bounding box center [649, 156] width 119 height 27
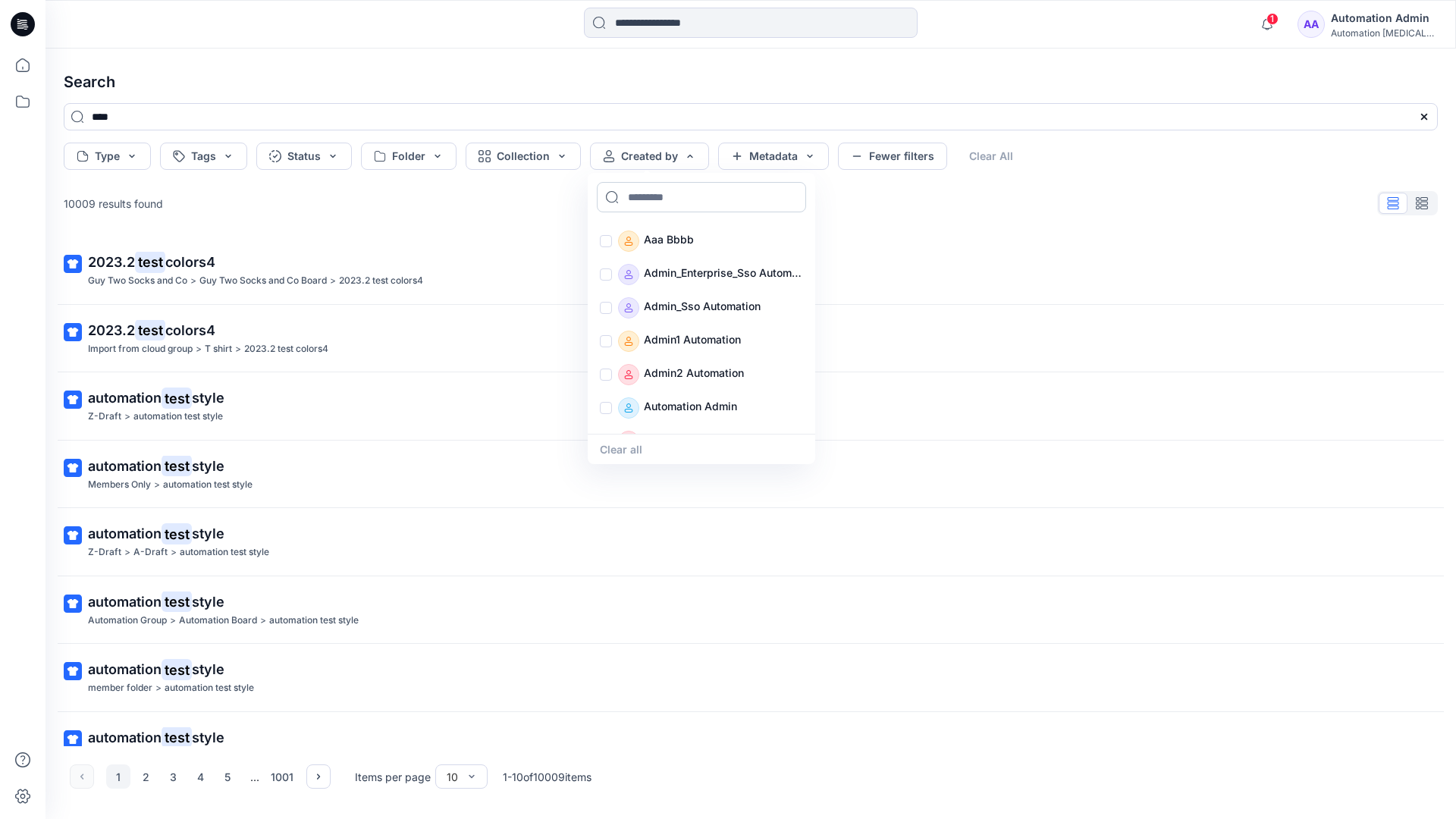
click at [666, 196] on input at bounding box center [701, 196] width 209 height 30
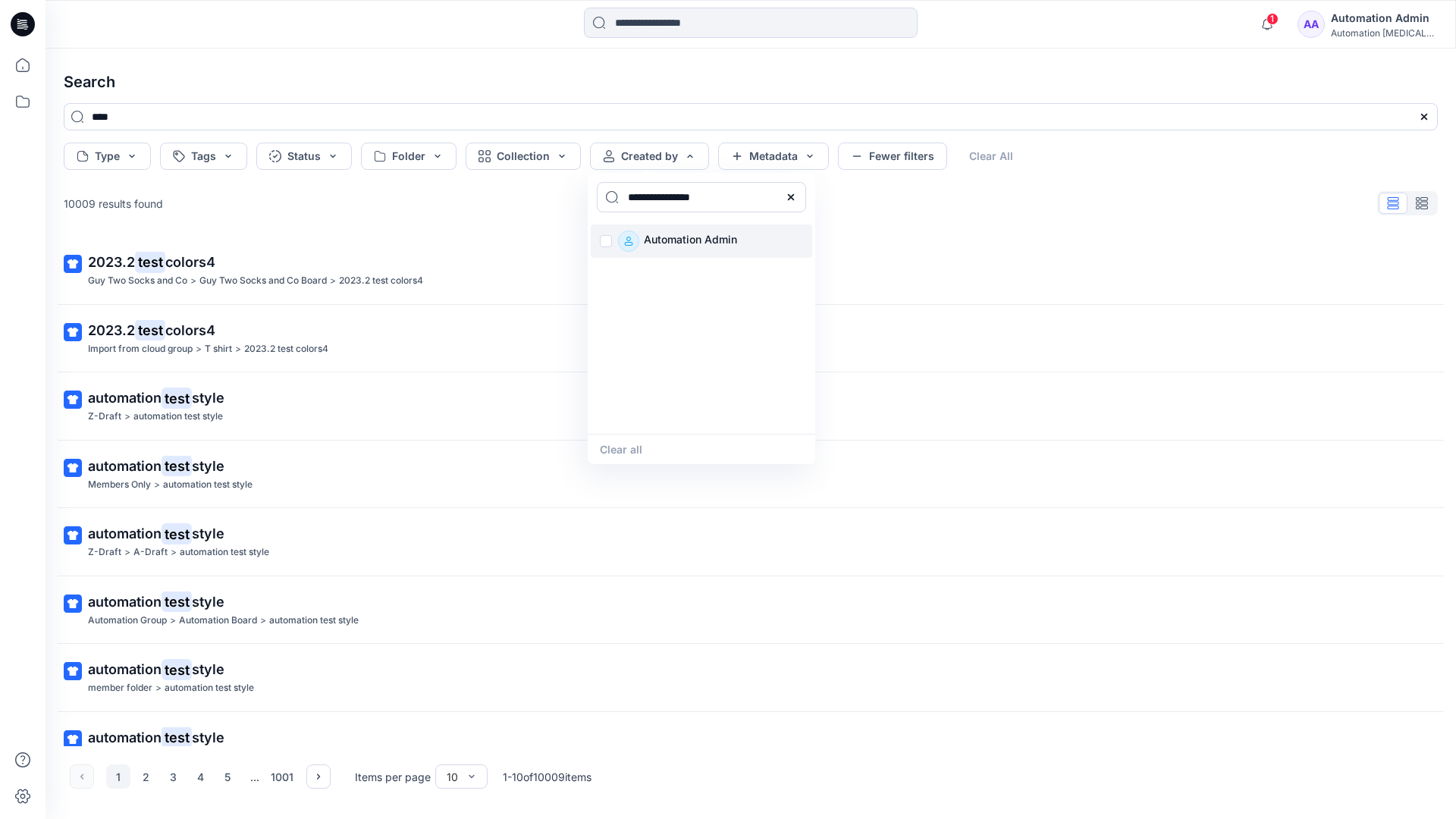
type input "**********"
click at [681, 238] on p "Automation Admin" at bounding box center [690, 241] width 93 height 22
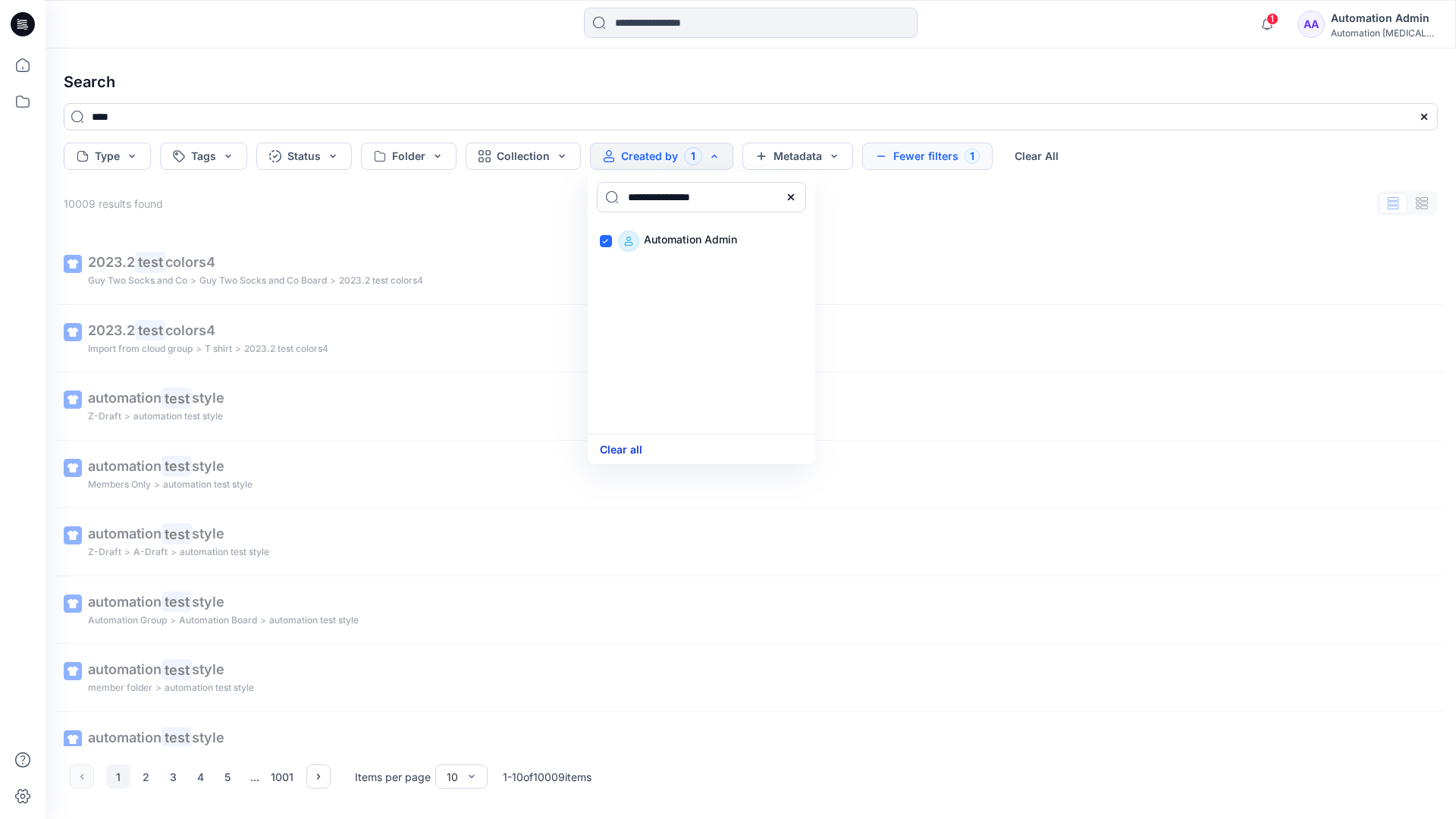
click at [629, 445] on button "Clear all" at bounding box center [620, 449] width 42 height 18
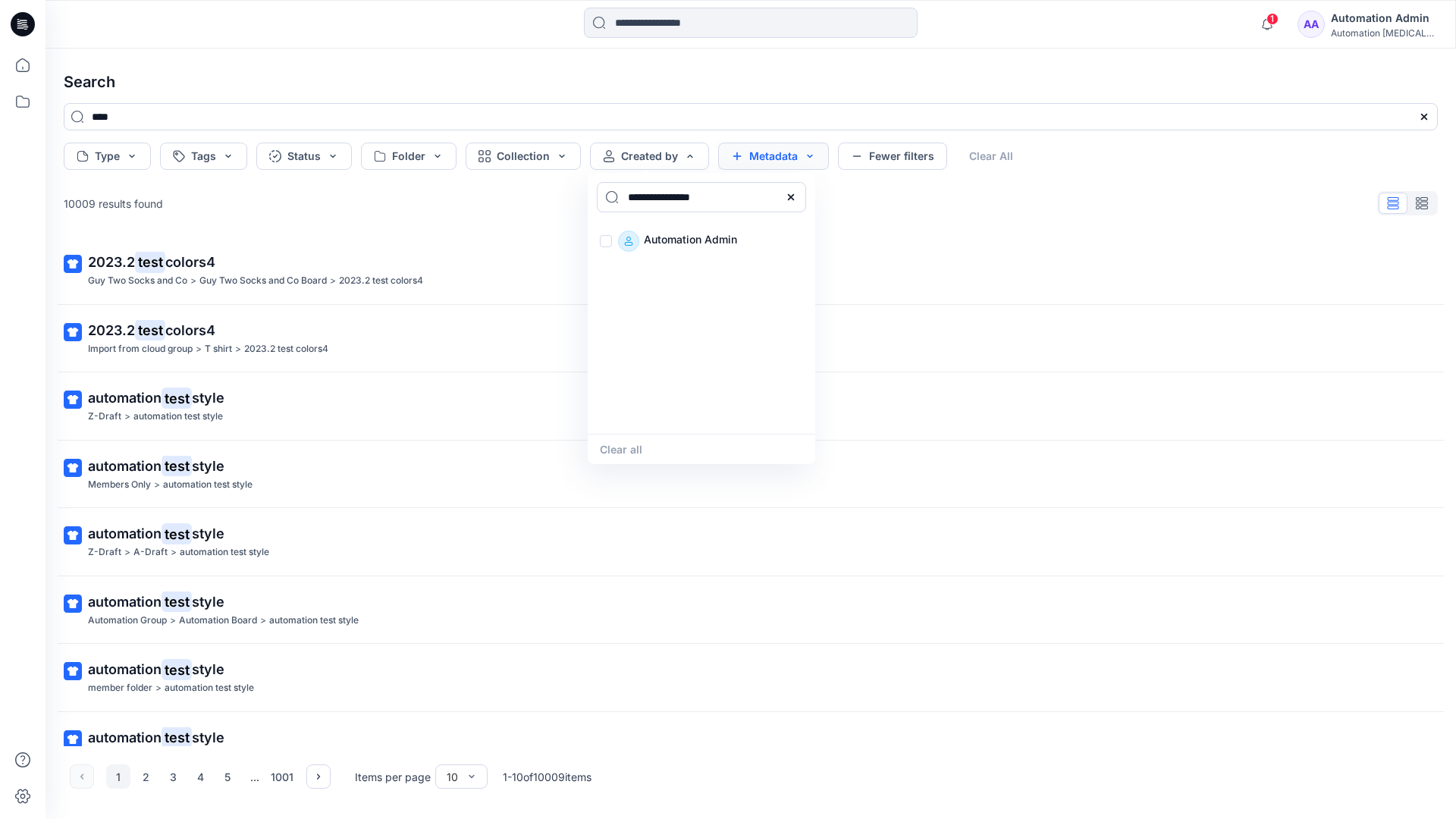
click at [773, 159] on button "Metadata" at bounding box center [773, 156] width 111 height 27
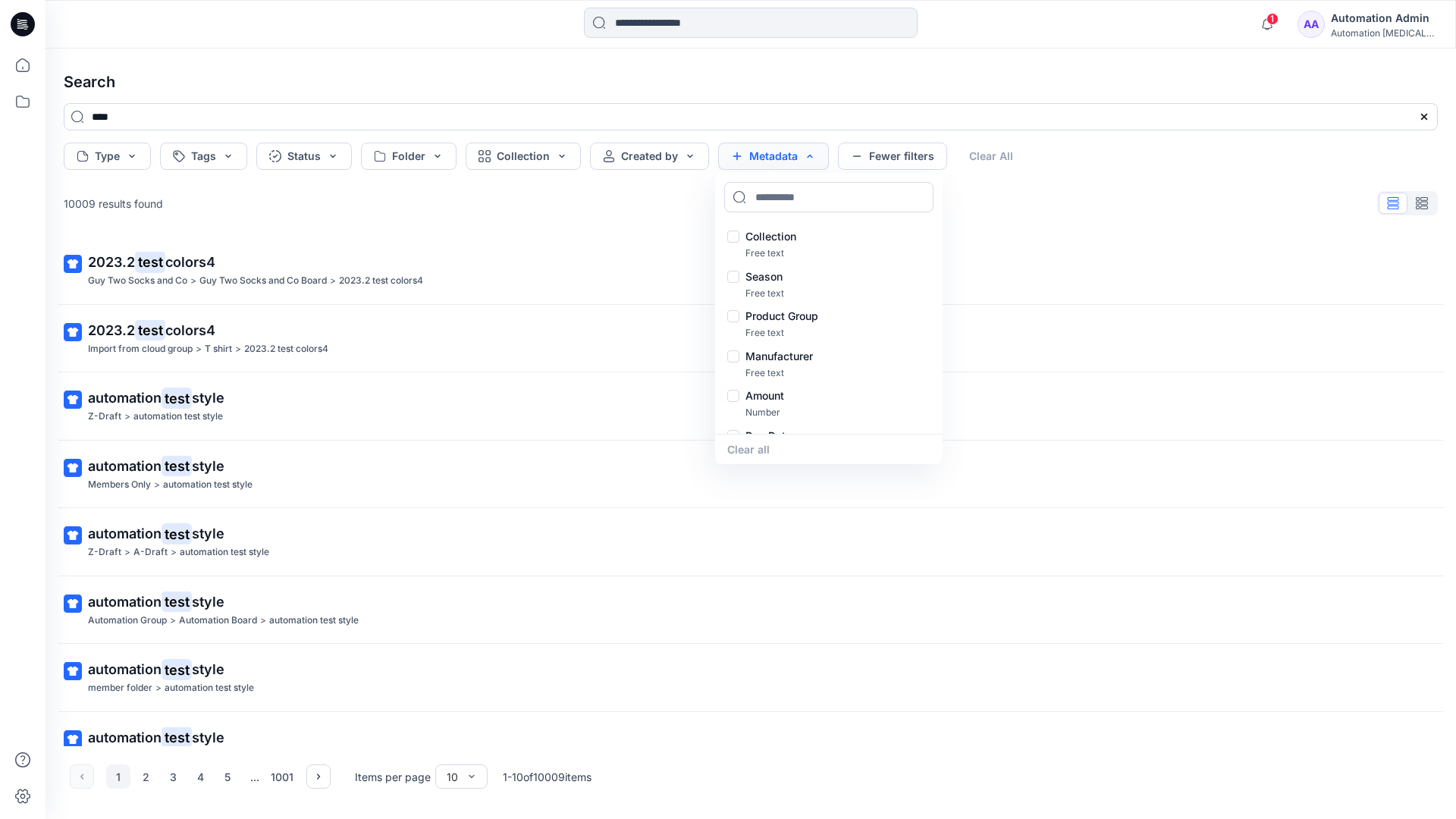
click at [778, 162] on button "Metadata" at bounding box center [773, 156] width 111 height 27
click at [888, 161] on button "Fewer filters" at bounding box center [892, 156] width 109 height 27
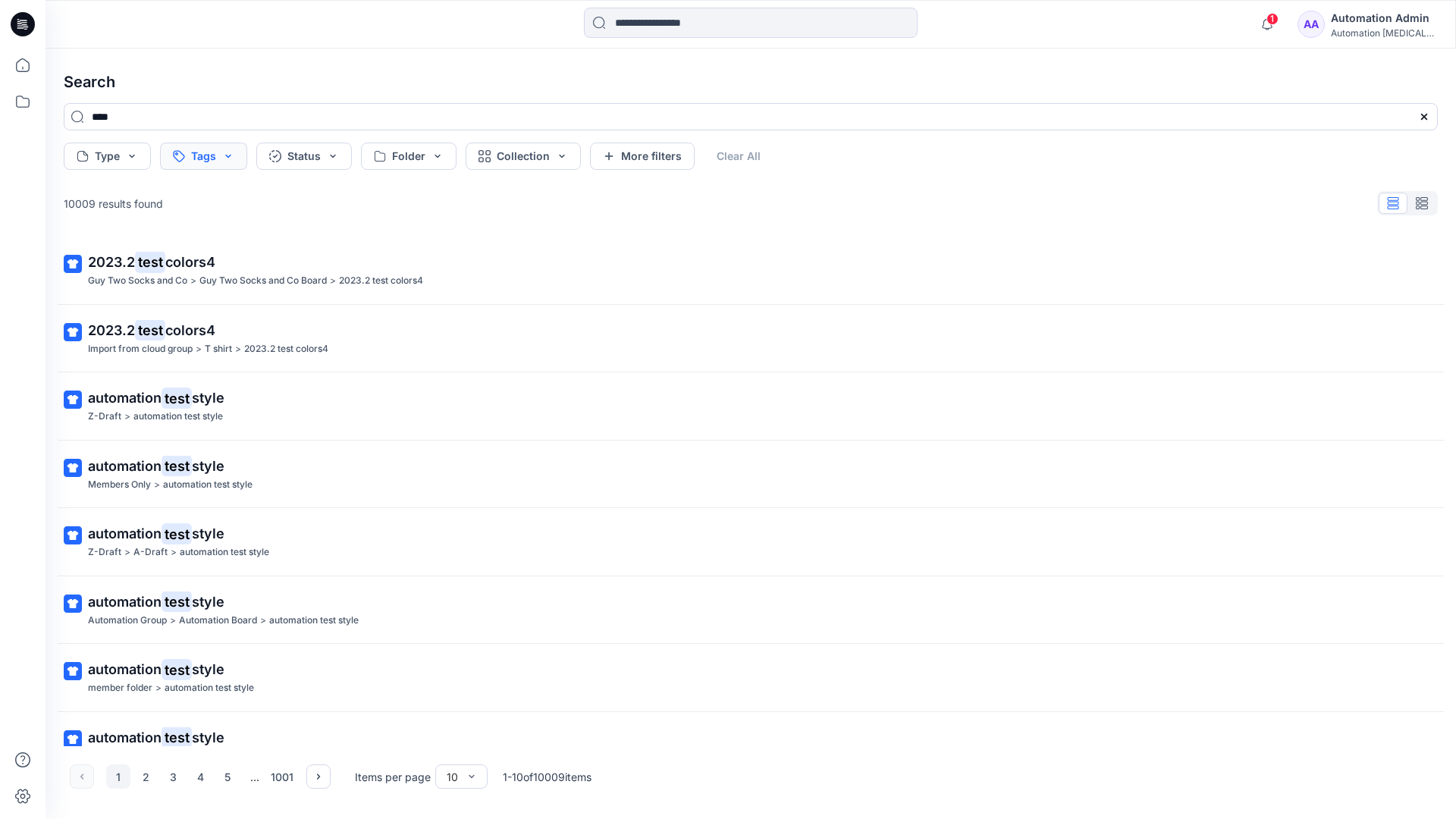
click at [205, 158] on button "Tags" at bounding box center [203, 156] width 87 height 27
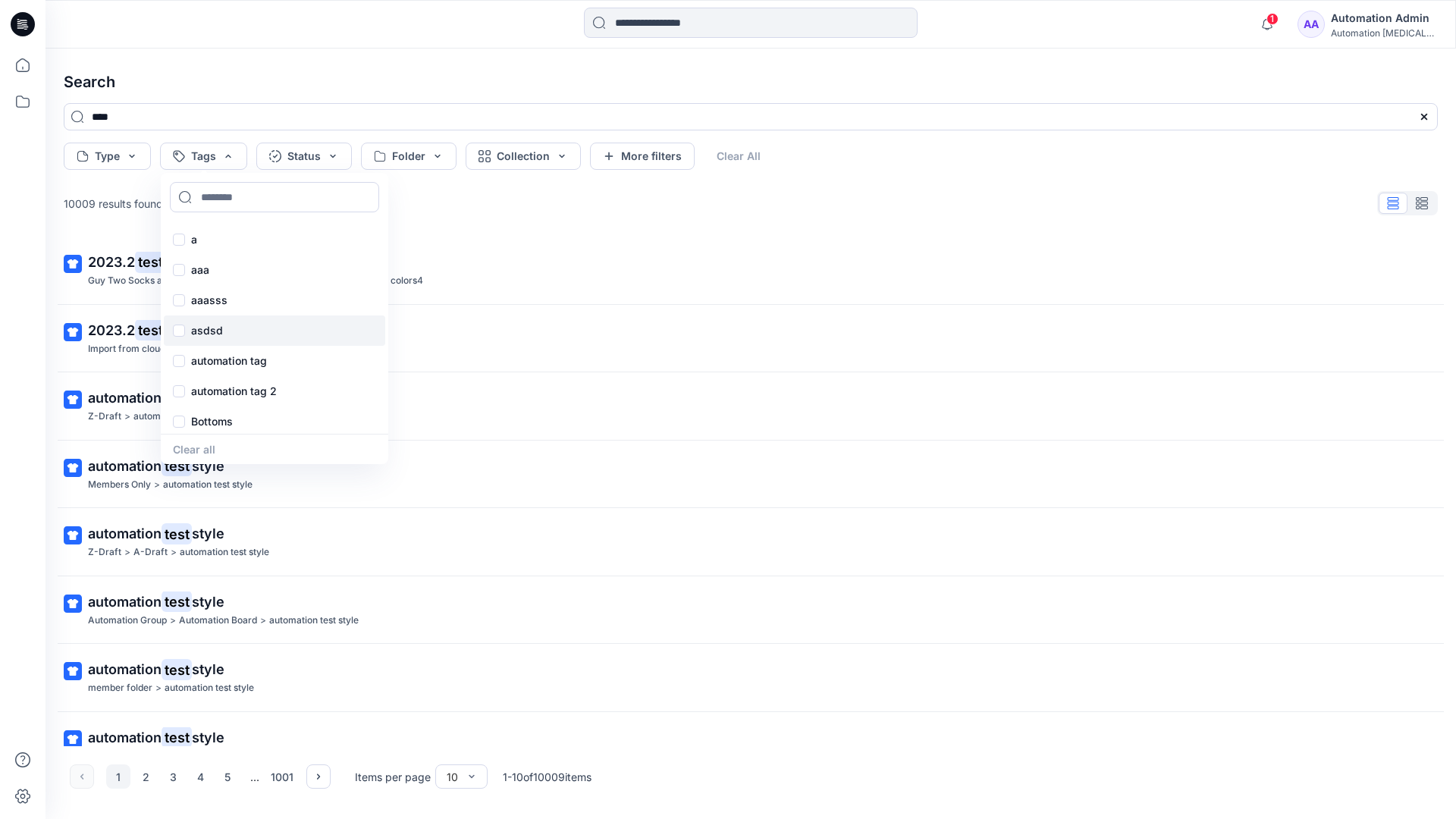
click at [205, 339] on div "asdsd" at bounding box center [275, 331] width 222 height 30
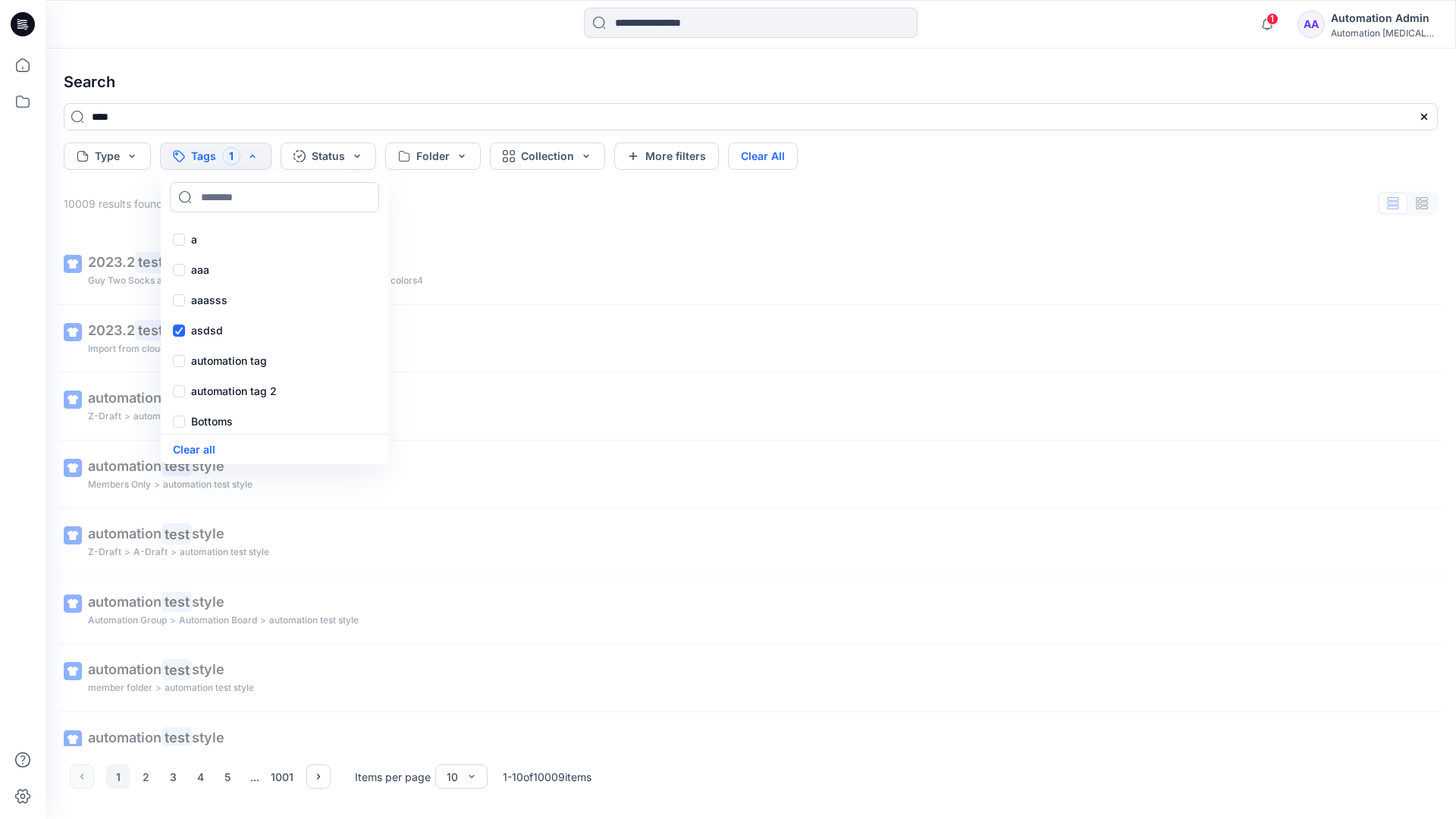
click at [767, 152] on button "Clear All" at bounding box center [762, 156] width 70 height 27
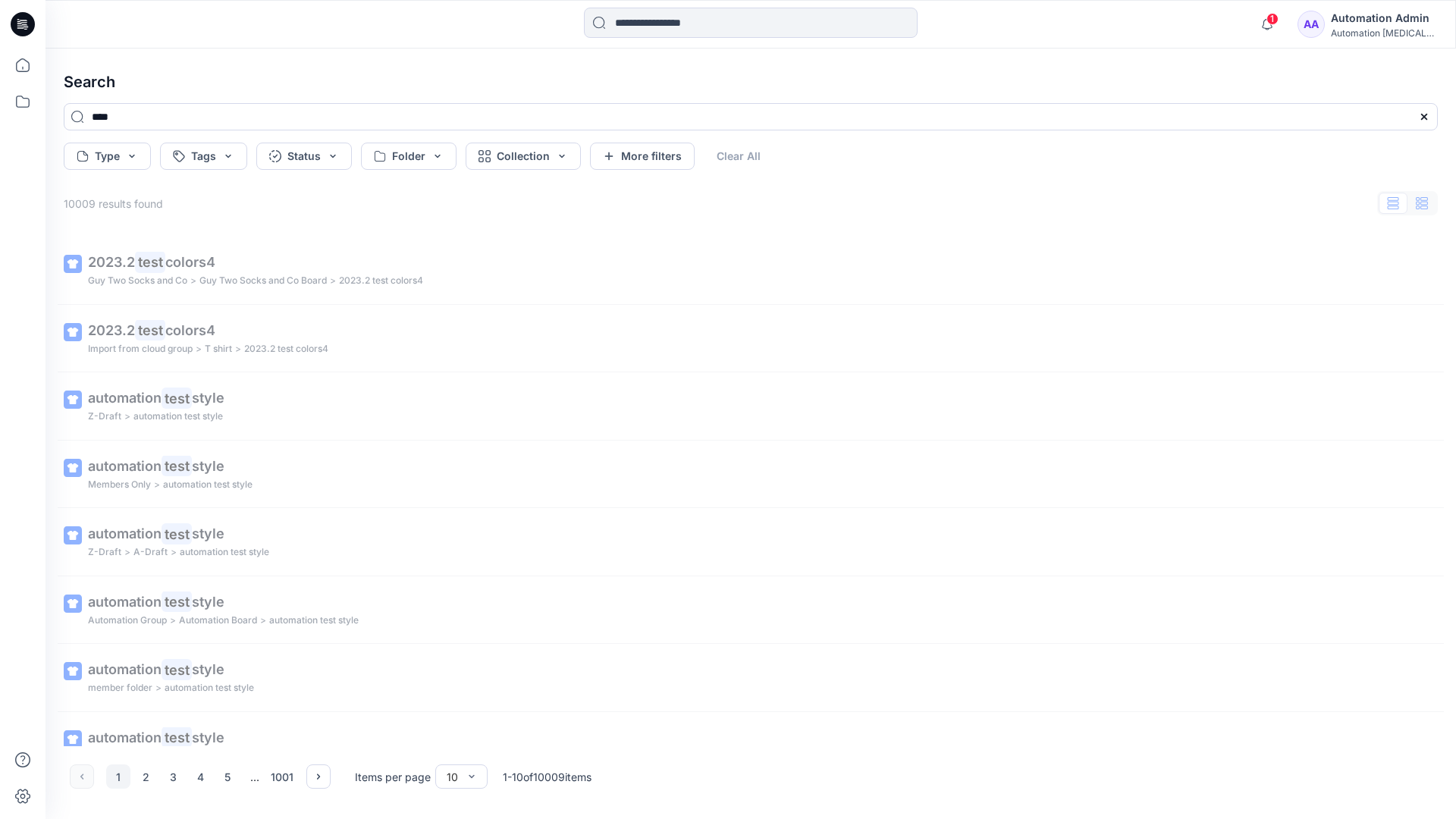
click at [1429, 207] on button "button" at bounding box center [1421, 203] width 28 height 22
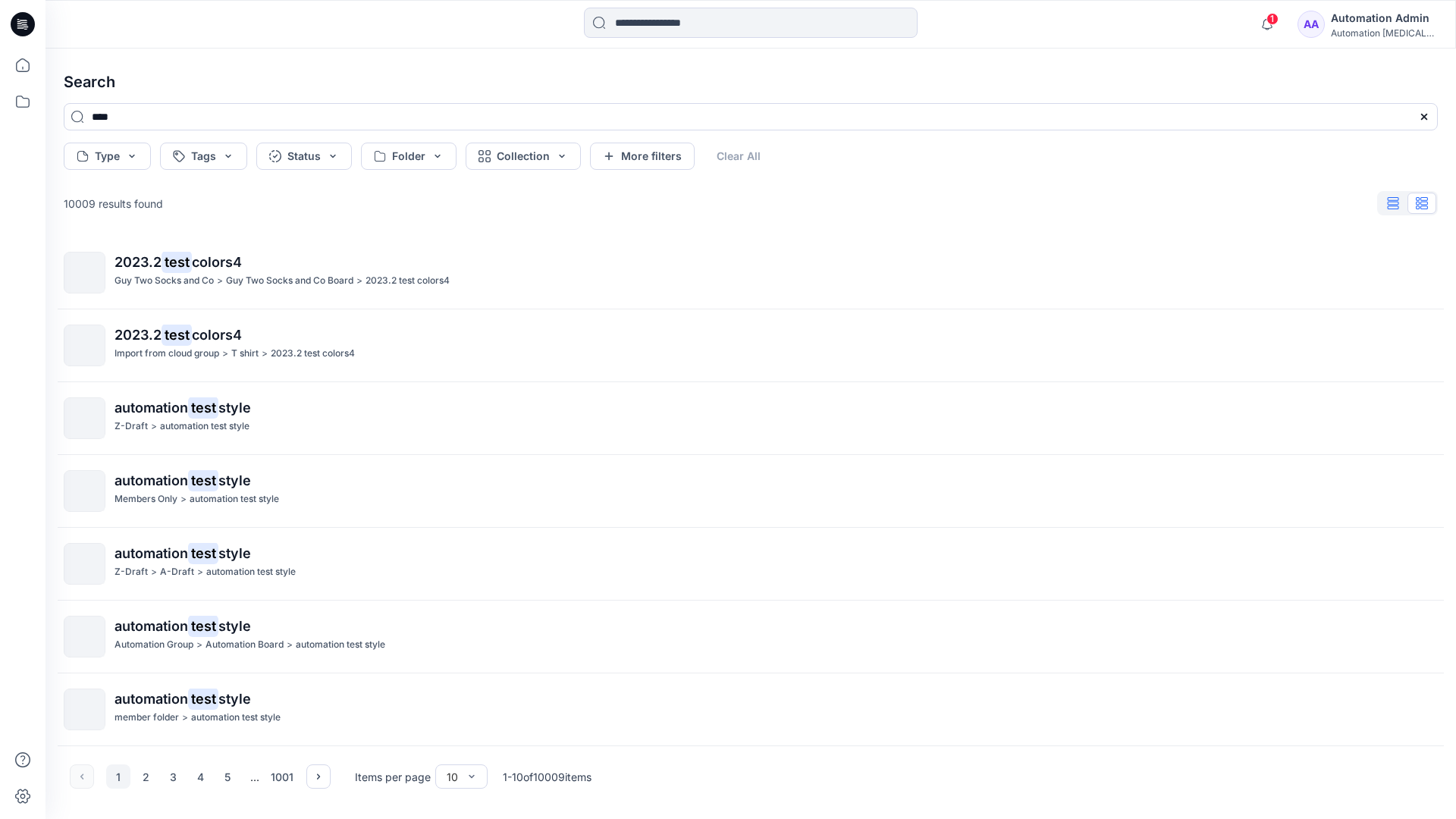
click at [1394, 204] on icon "button" at bounding box center [1393, 203] width 12 height 12
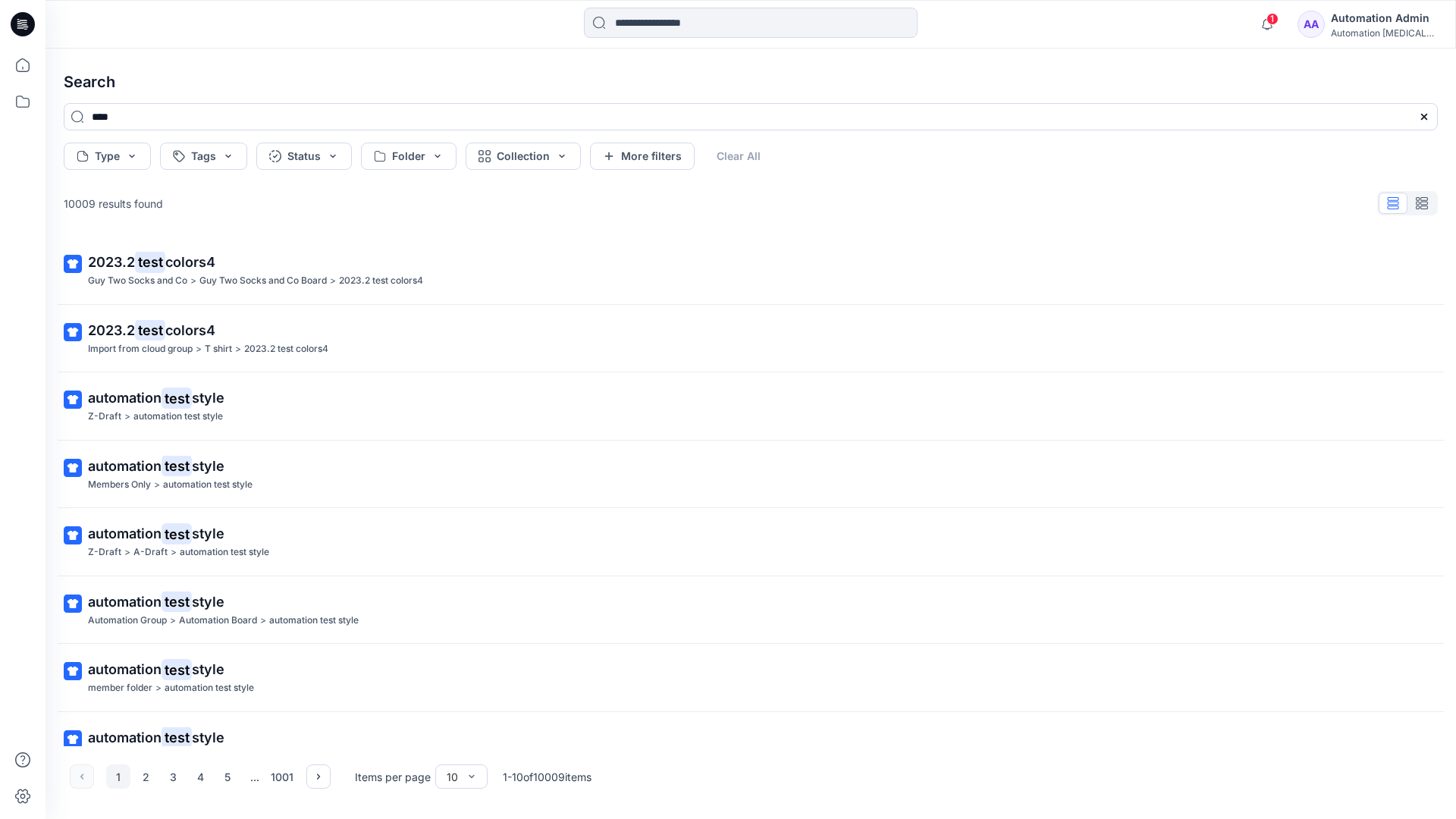
click at [1340, 26] on div "AA Automation Admin Automation [MEDICAL_DATA]..." at bounding box center [1367, 24] width 139 height 30
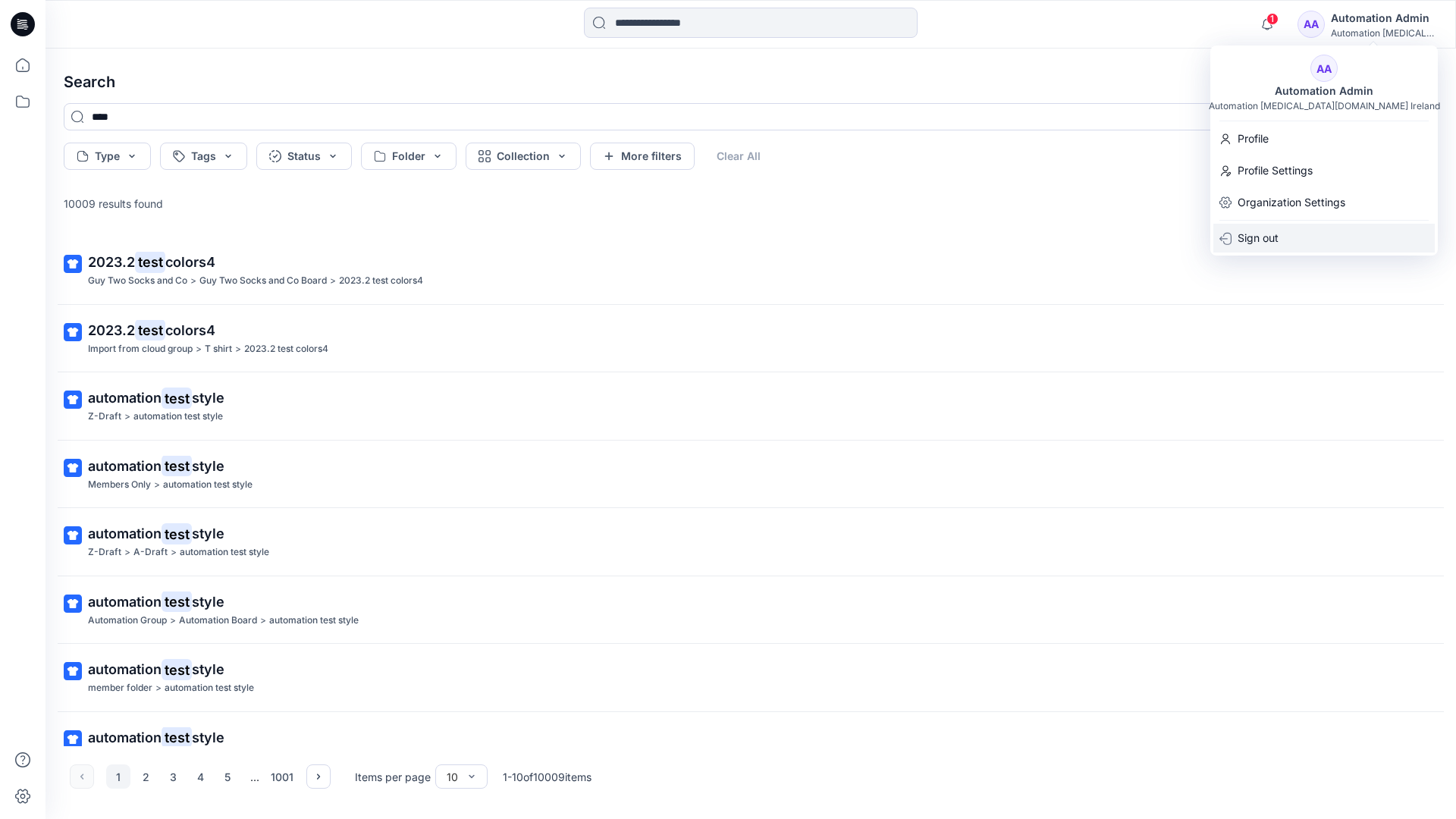
click at [1280, 228] on div "Sign out" at bounding box center [1325, 237] width 222 height 28
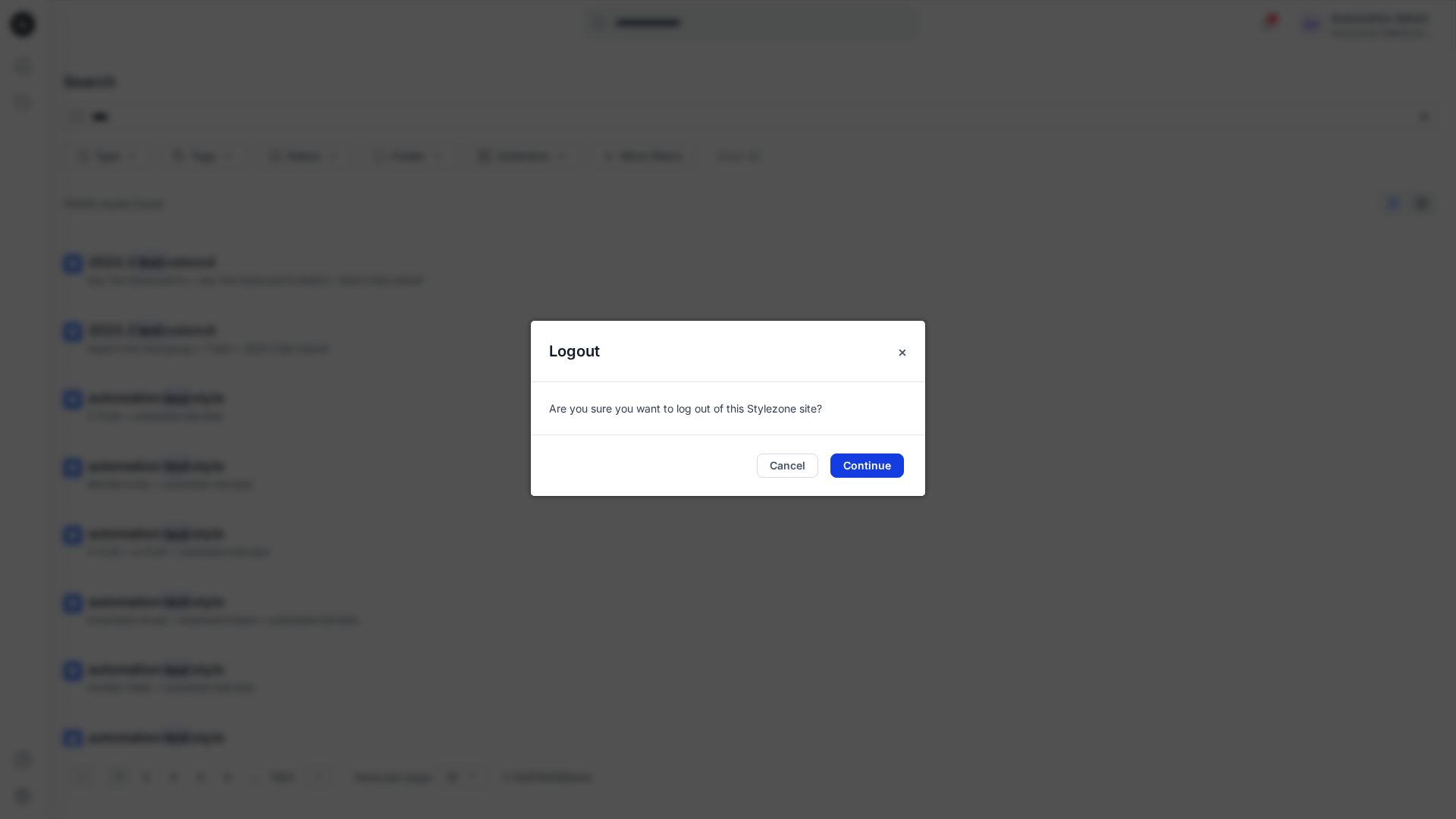
click at [870, 457] on button "Continue" at bounding box center [866, 465] width 74 height 25
